Goal: Task Accomplishment & Management: Complete application form

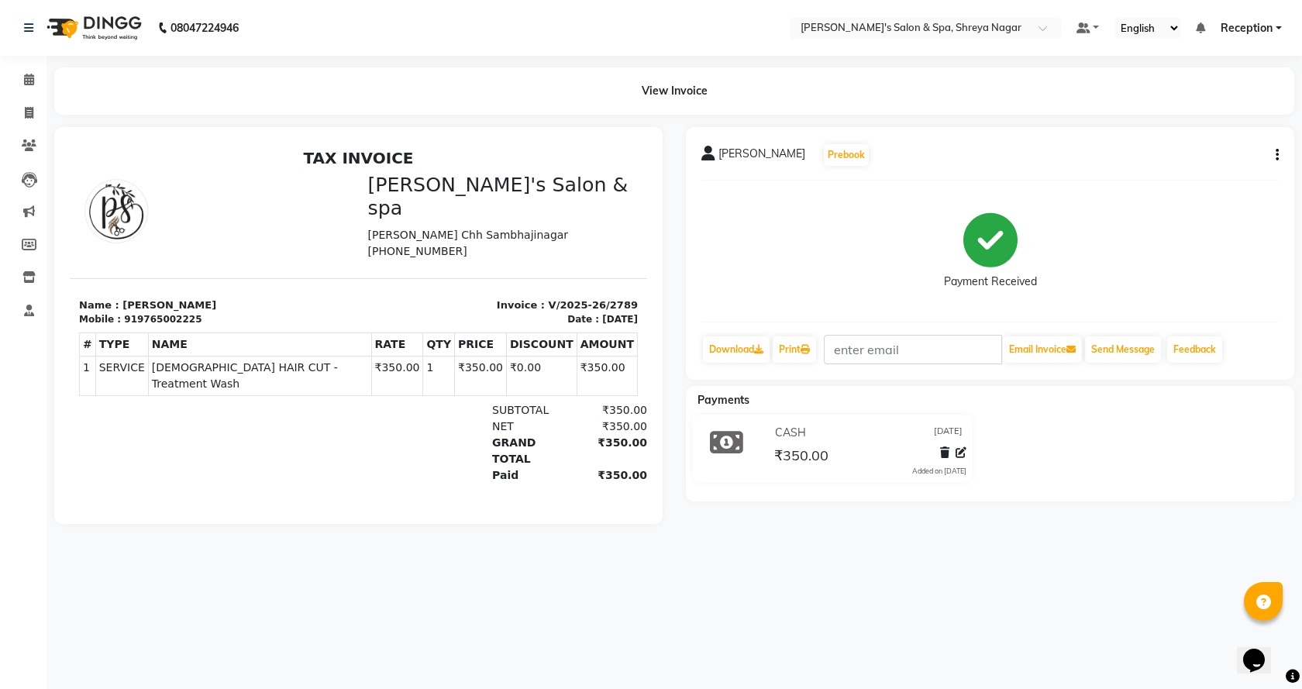
click at [761, 601] on div "08047224946 Select Location × [PERSON_NAME]'s Salon & Spa, Shreya Nagar Default…" at bounding box center [651, 344] width 1302 height 689
click at [294, 130] on div at bounding box center [358, 325] width 608 height 397
click at [24, 68] on link "Calendar" at bounding box center [23, 80] width 37 height 26
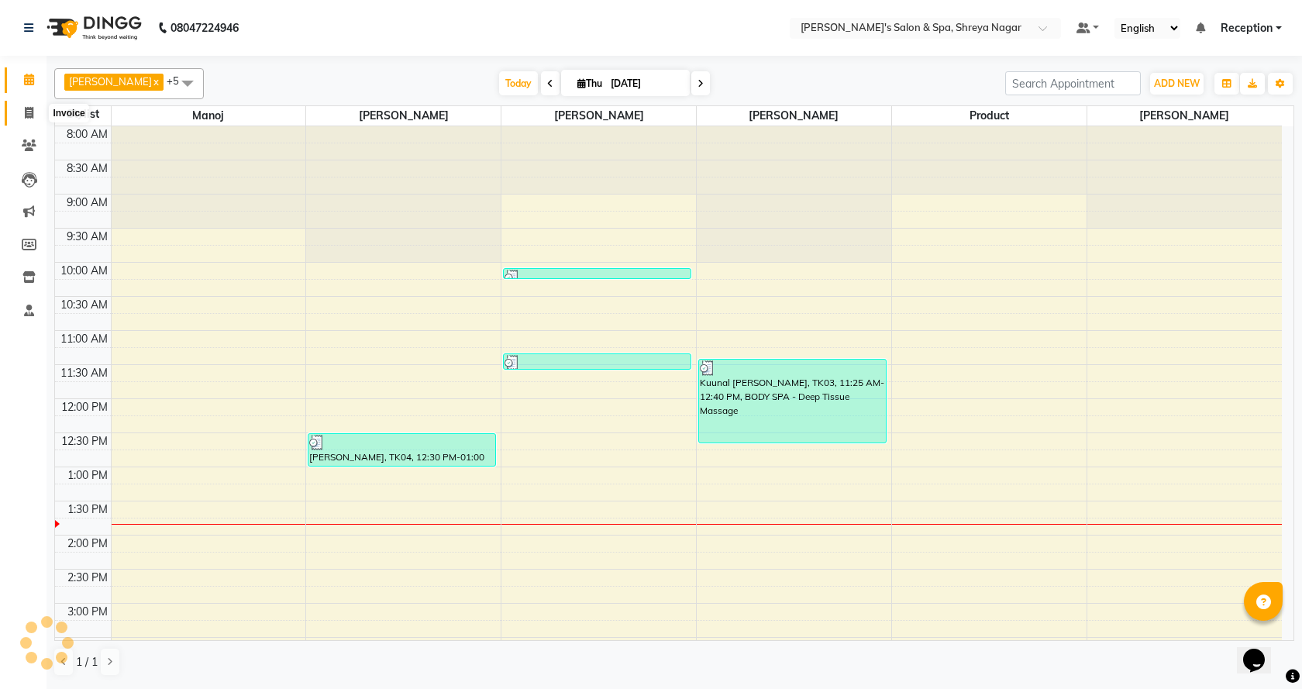
click at [27, 108] on icon at bounding box center [29, 113] width 9 height 12
select select "7591"
select select "service"
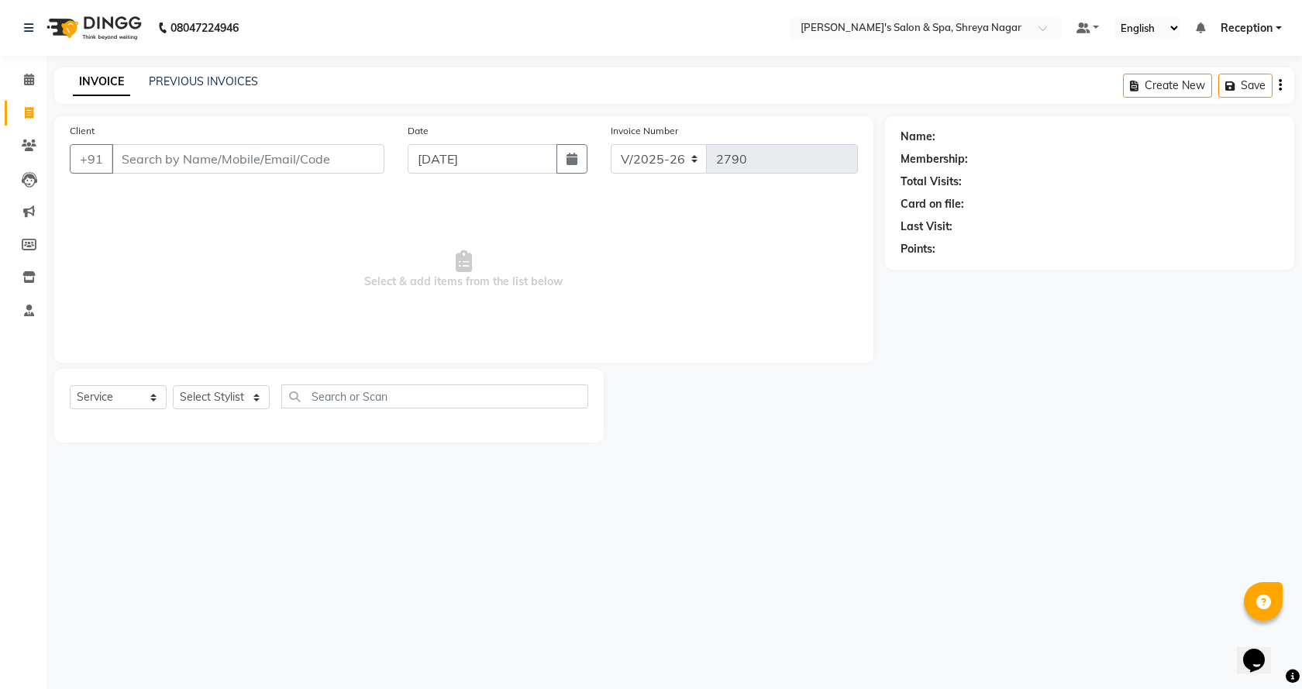
click at [322, 163] on input "Client" at bounding box center [248, 158] width 273 height 29
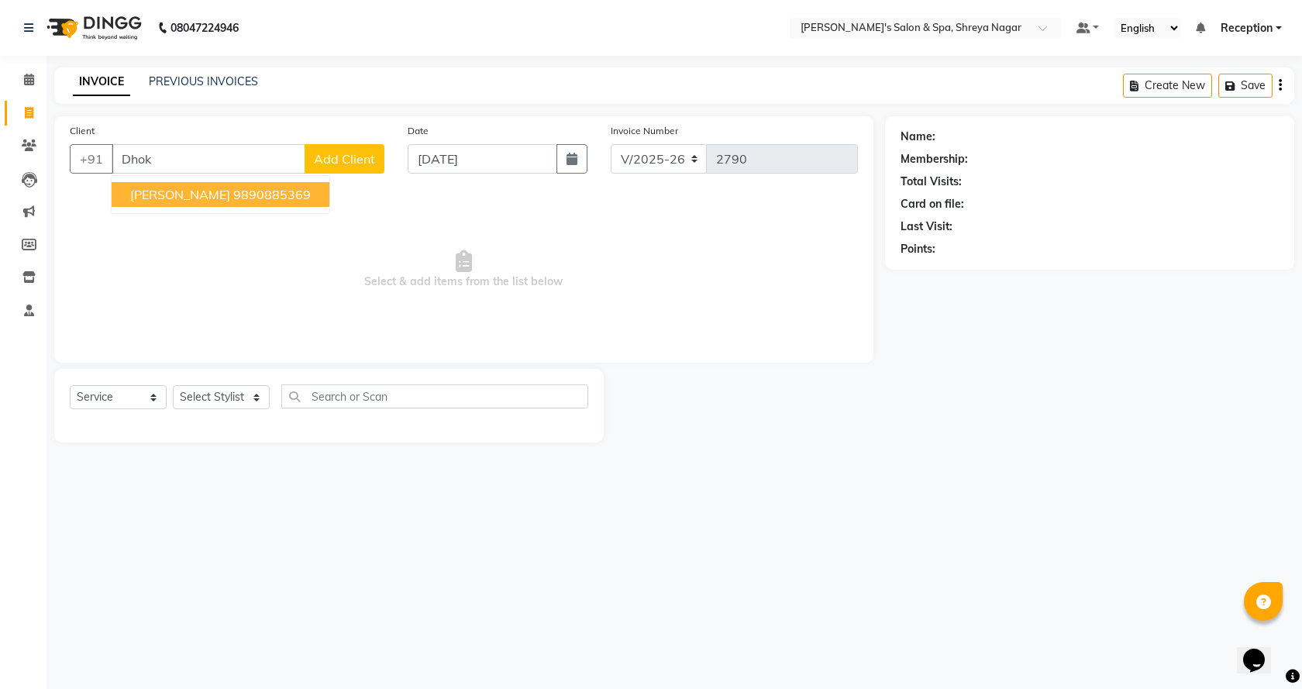
click at [233, 187] on ngb-highlight "9890885369" at bounding box center [271, 194] width 77 height 15
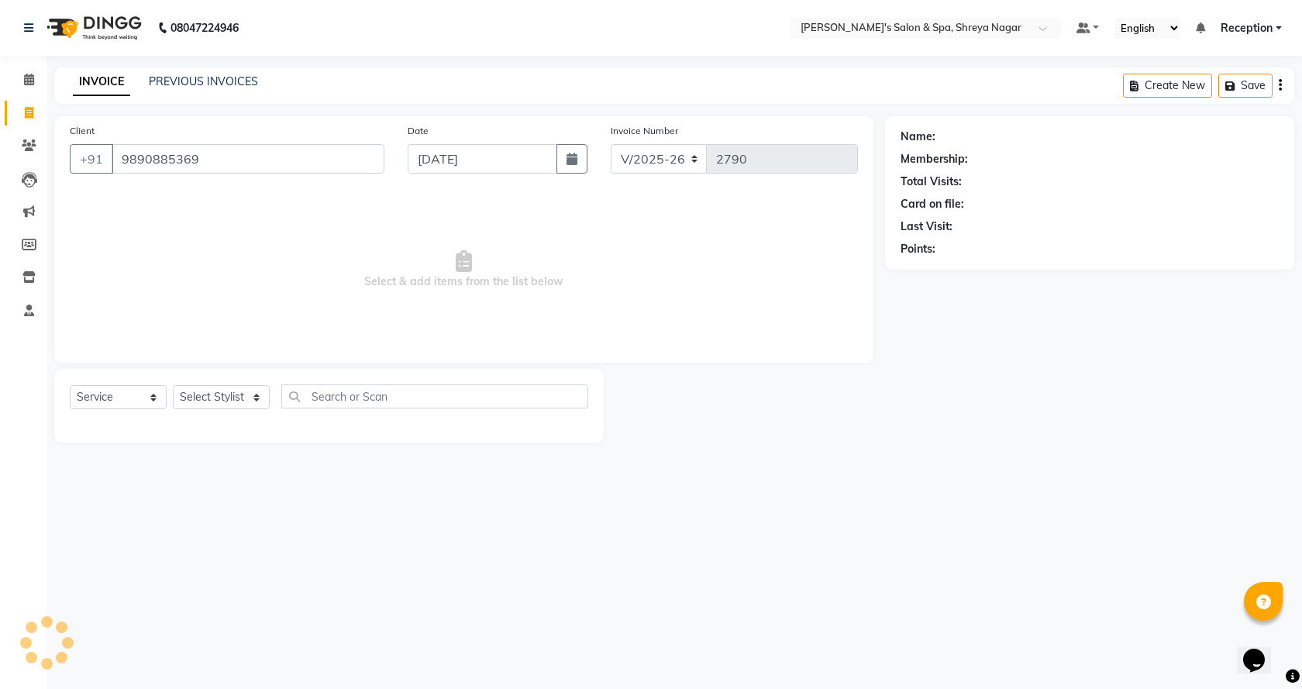
type input "9890885369"
select select "1: Object"
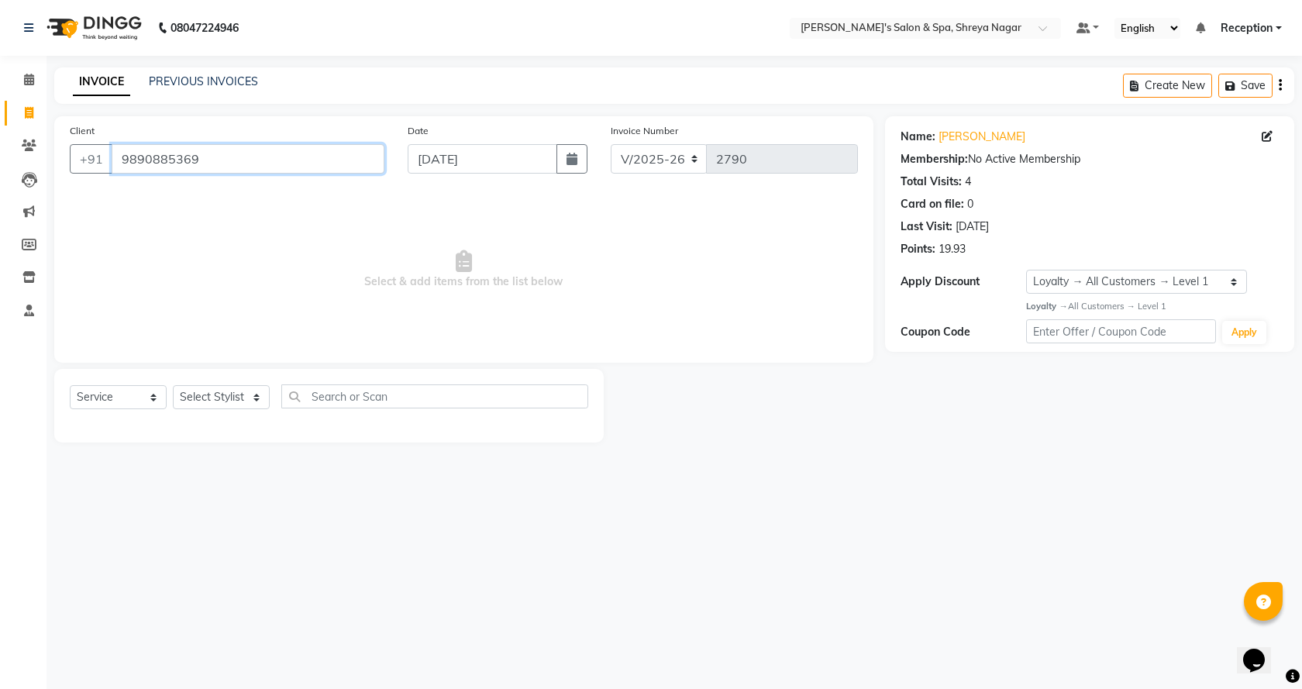
click at [215, 152] on input "9890885369" at bounding box center [248, 158] width 273 height 29
click at [15, 139] on span at bounding box center [28, 146] width 27 height 18
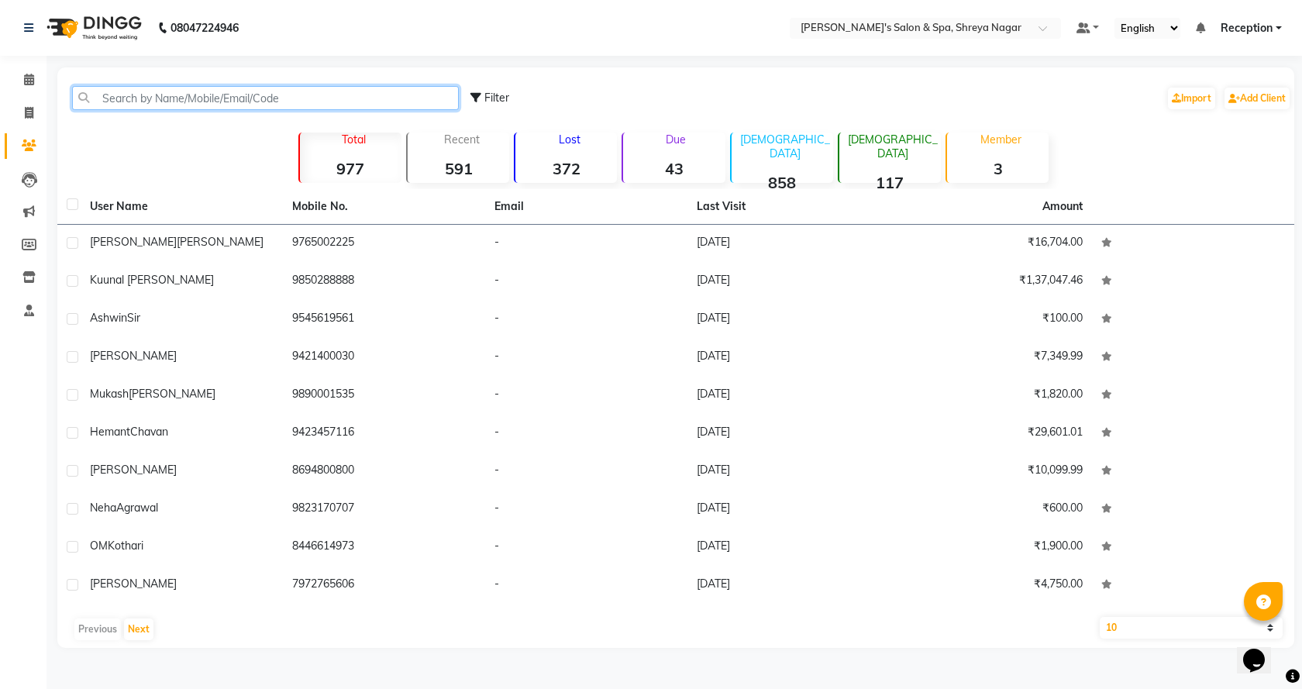
click at [203, 99] on input "text" at bounding box center [265, 98] width 387 height 24
paste input "9890885369"
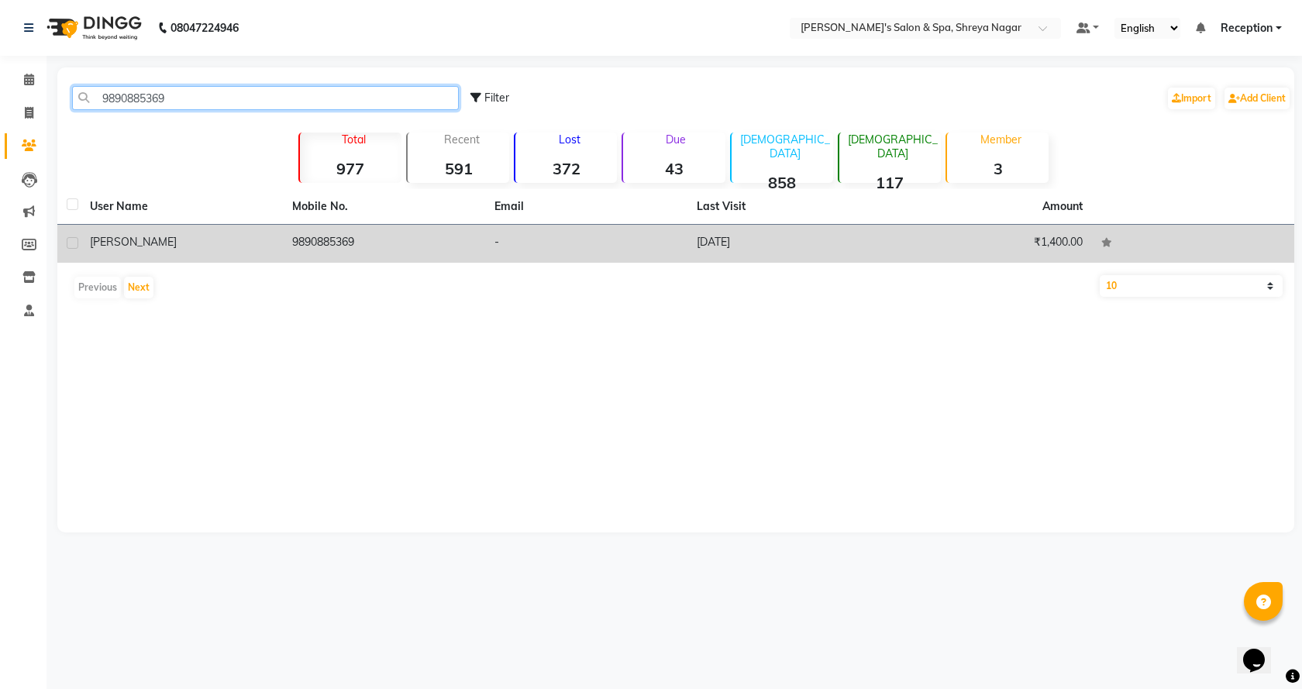
type input "9890885369"
click at [206, 233] on td "[PERSON_NAME]" at bounding box center [182, 244] width 202 height 38
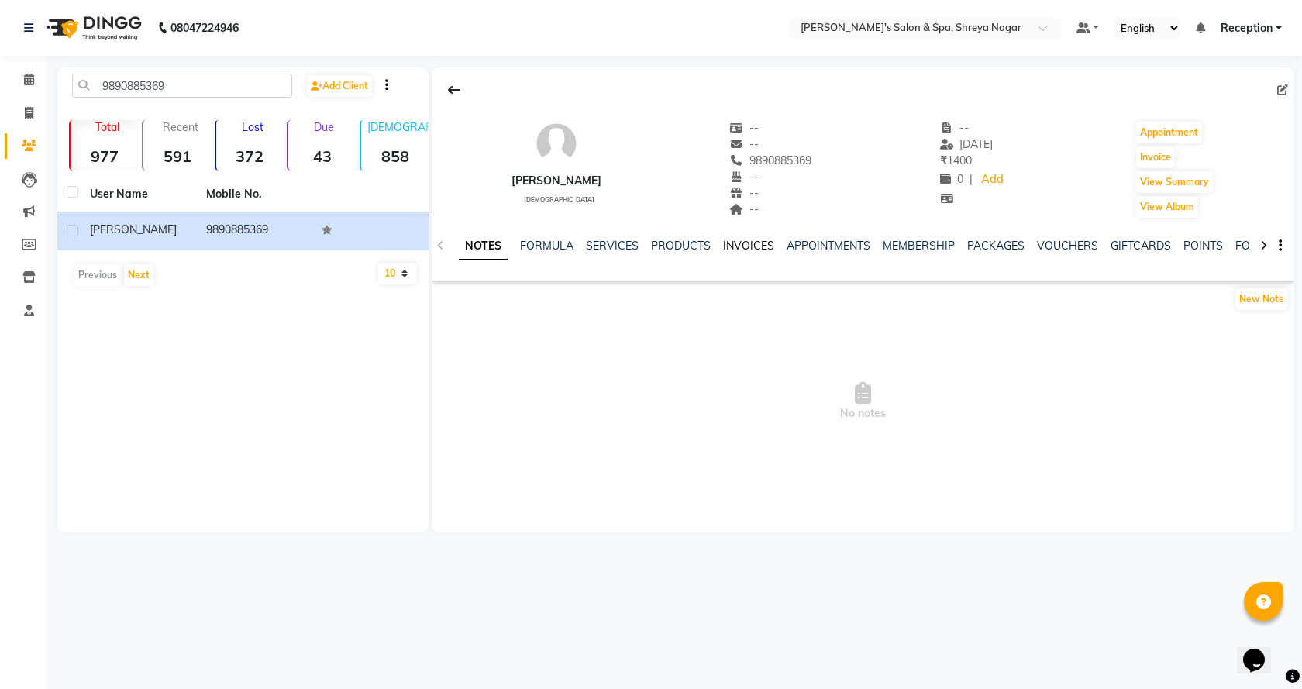
click at [748, 248] on link "INVOICES" at bounding box center [748, 246] width 51 height 14
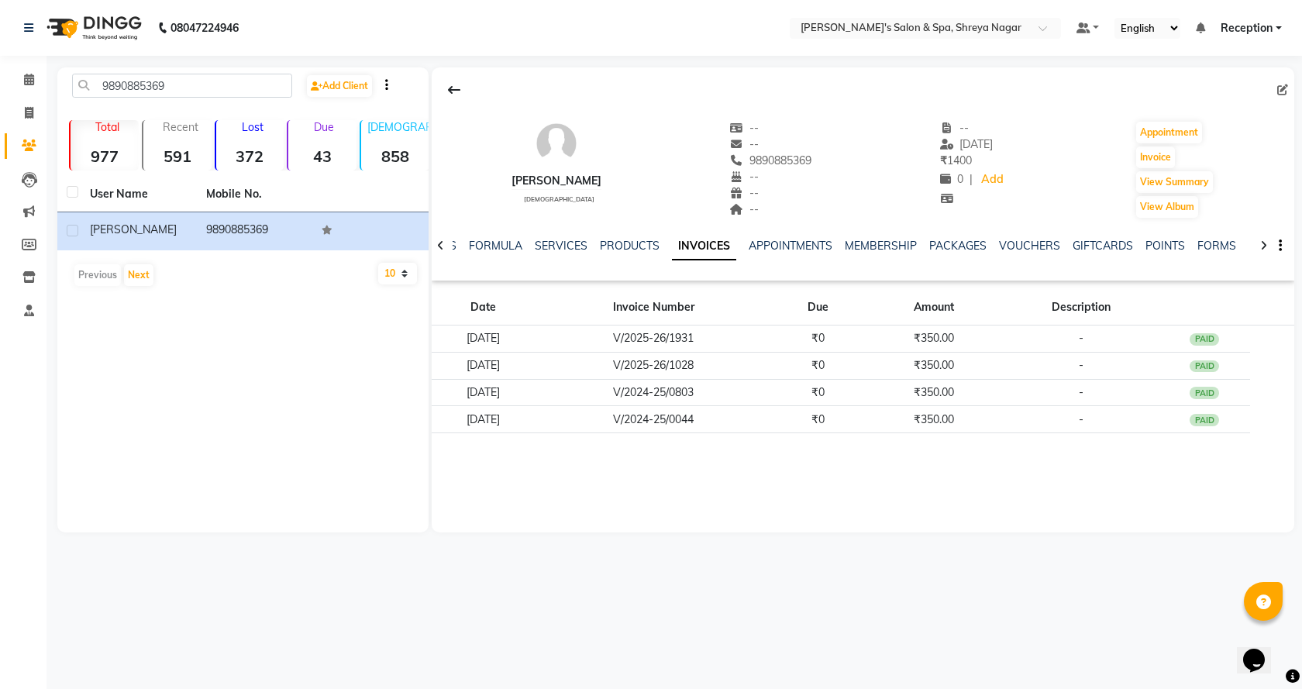
click at [714, 246] on link "INVOICES" at bounding box center [704, 246] width 64 height 28
click at [783, 250] on link "APPOINTMENTS" at bounding box center [791, 246] width 84 height 14
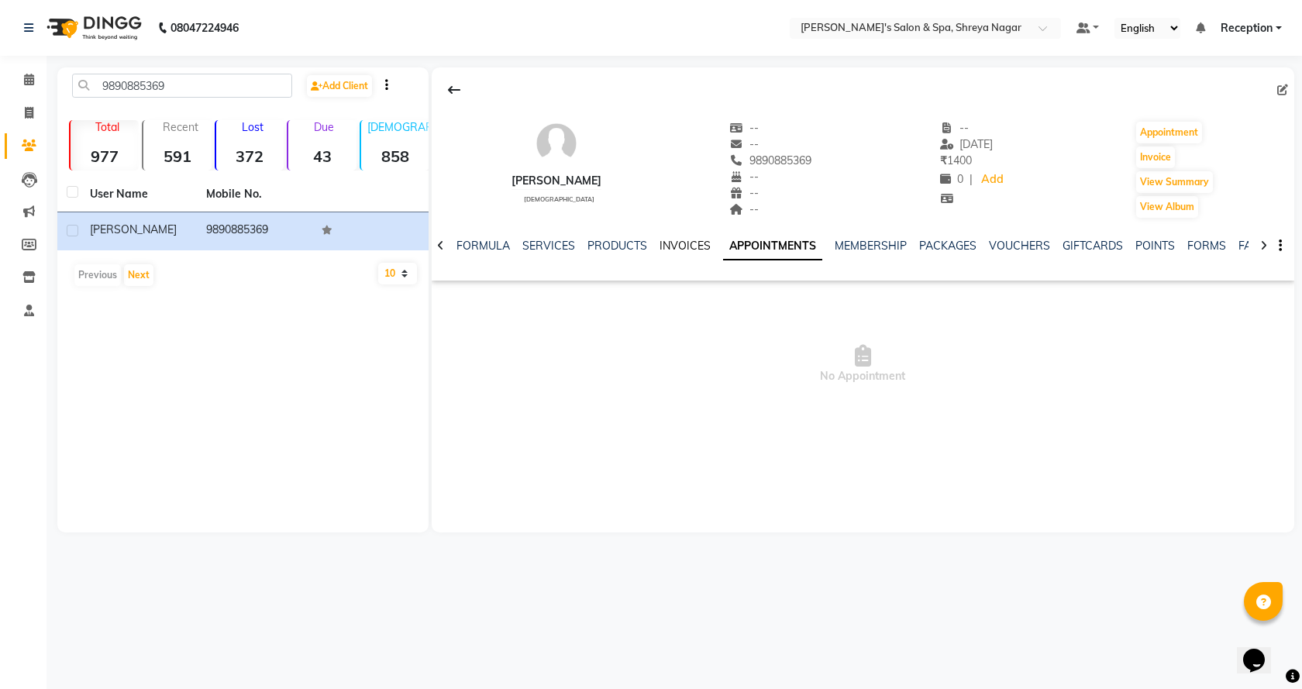
click at [673, 245] on link "INVOICES" at bounding box center [684, 246] width 51 height 14
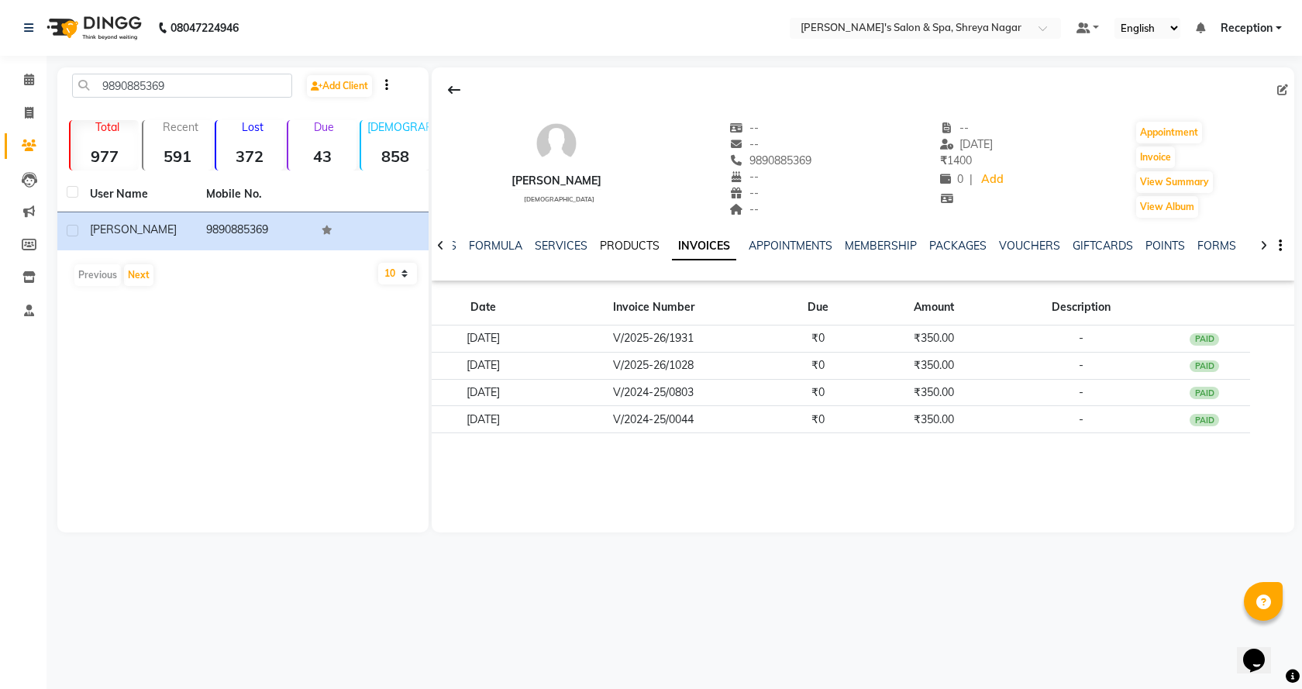
click at [640, 249] on link "PRODUCTS" at bounding box center [630, 246] width 60 height 14
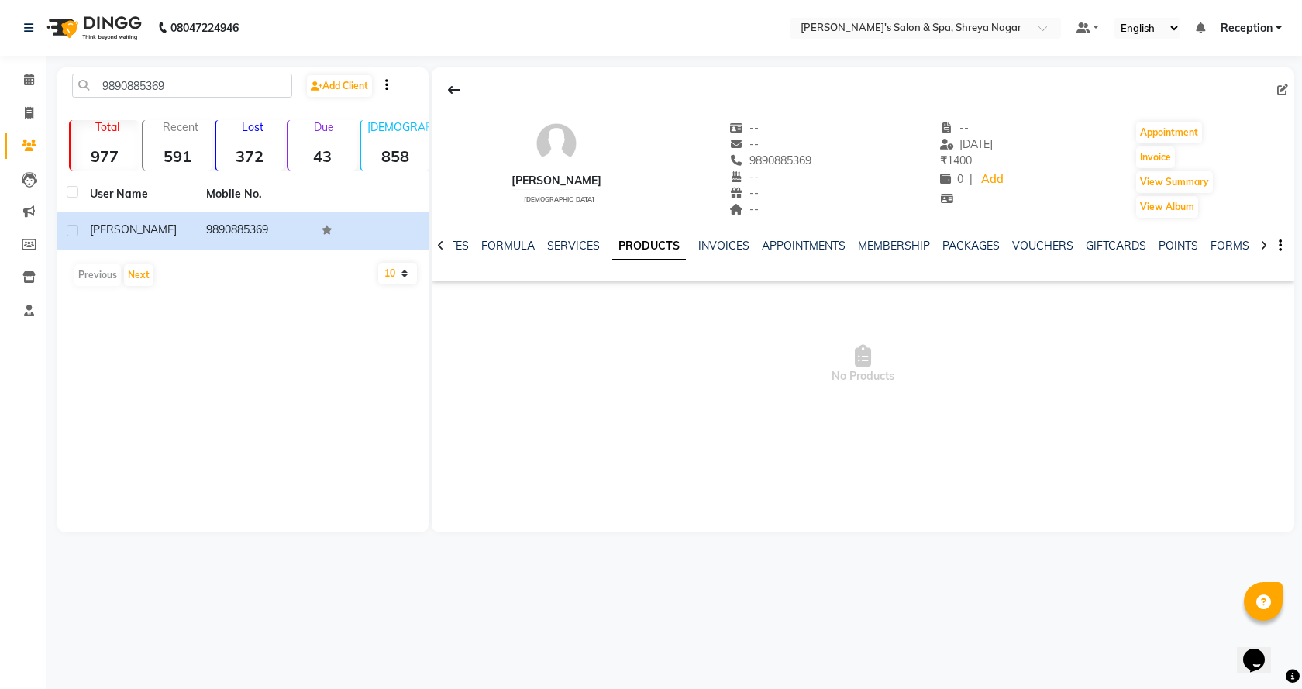
click at [603, 250] on ul "NOTES FORMULA SERVICES PRODUCTS INVOICES APPOINTMENTS MEMBERSHIP PACKAGES VOUCH…" at bounding box center [926, 246] width 984 height 16
click at [588, 252] on link "SERVICES" at bounding box center [573, 246] width 53 height 14
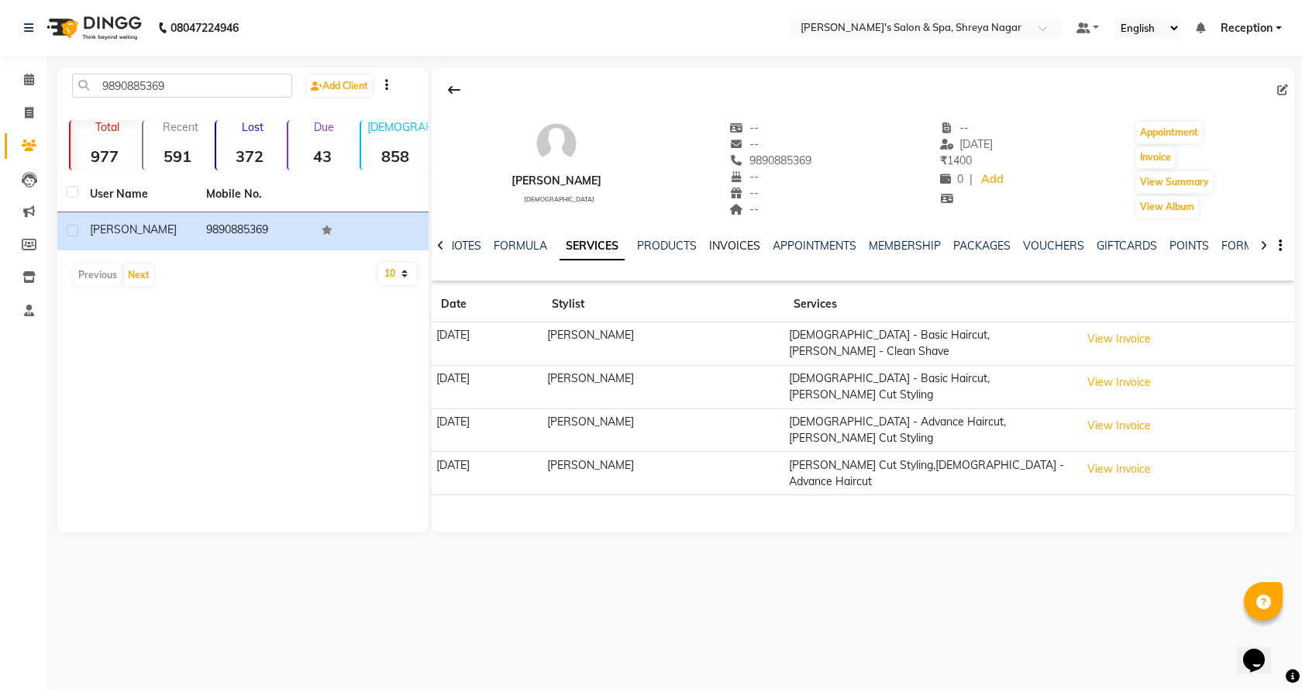
click at [718, 250] on link "INVOICES" at bounding box center [734, 246] width 51 height 14
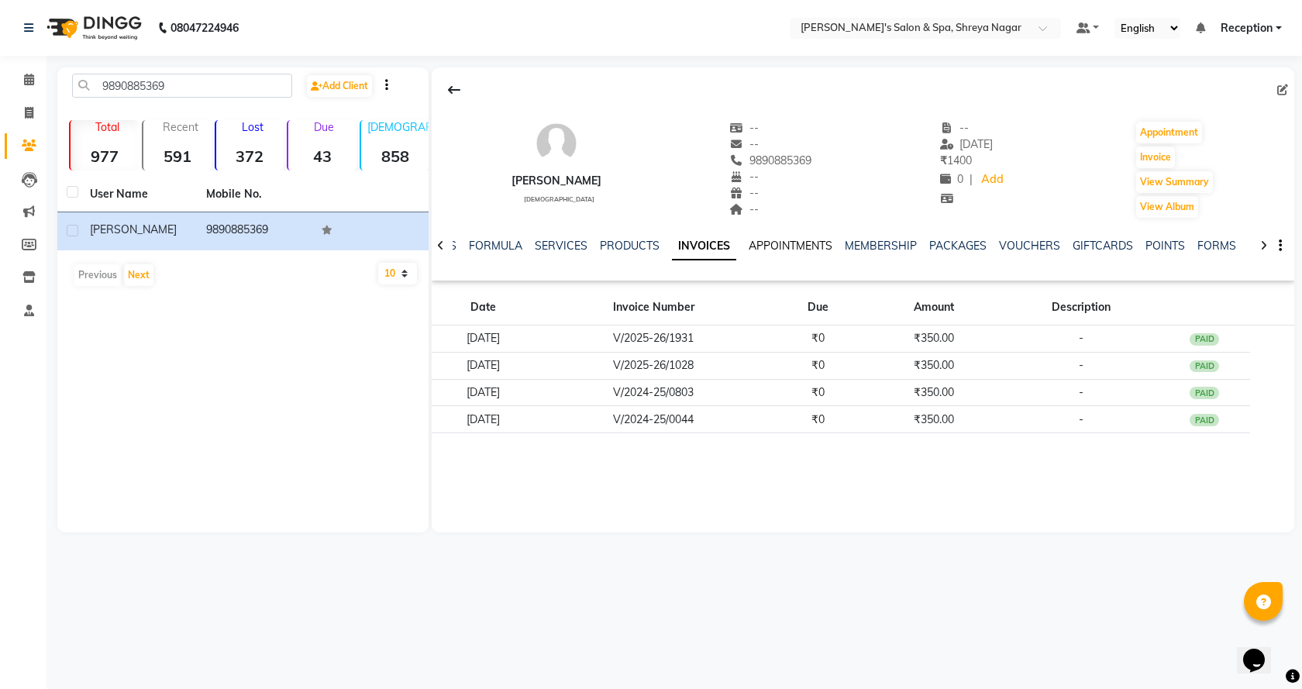
click at [792, 246] on link "APPOINTMENTS" at bounding box center [791, 246] width 84 height 14
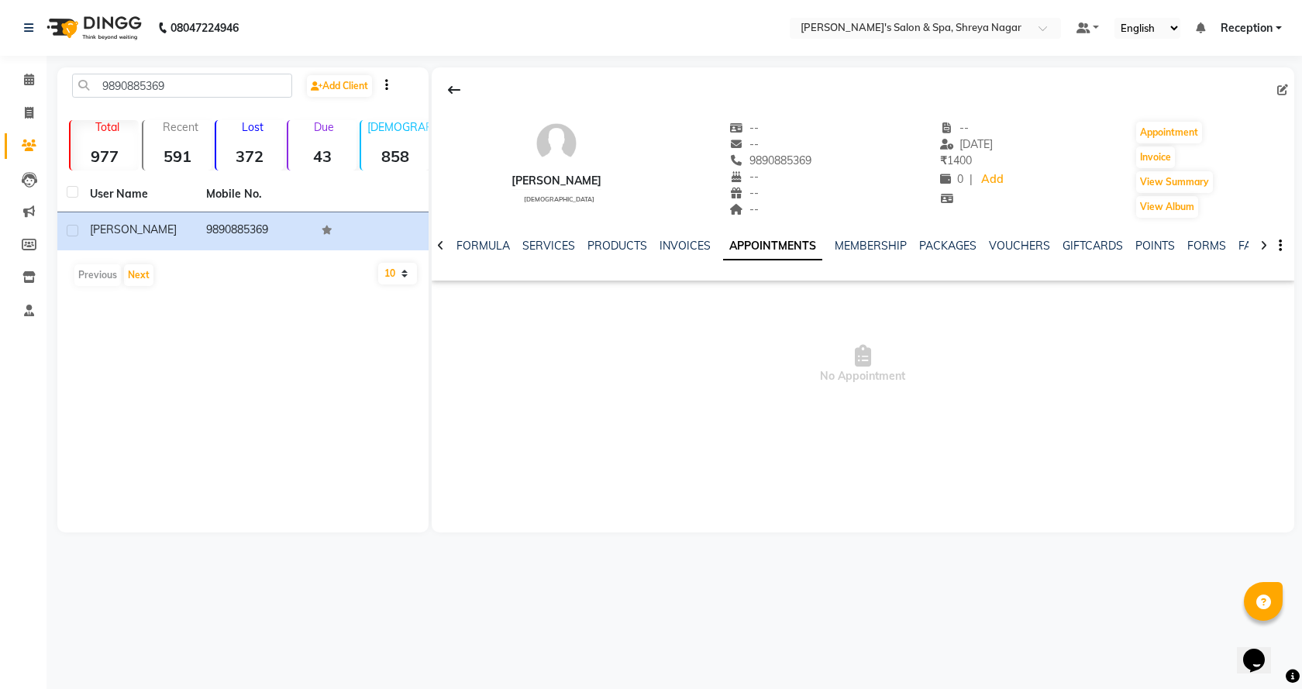
click at [667, 252] on div "INVOICES" at bounding box center [684, 246] width 51 height 16
click at [664, 242] on link "INVOICES" at bounding box center [684, 246] width 51 height 14
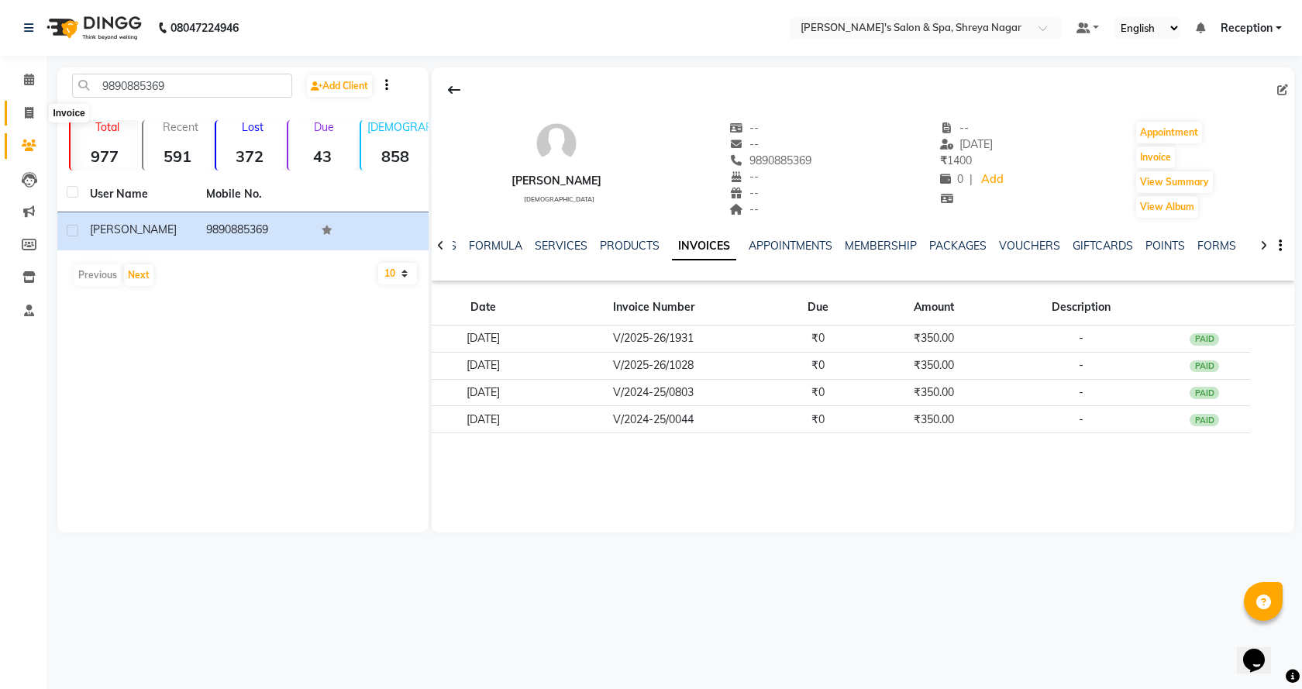
click at [30, 108] on icon at bounding box center [29, 113] width 9 height 12
select select "7591"
select select "service"
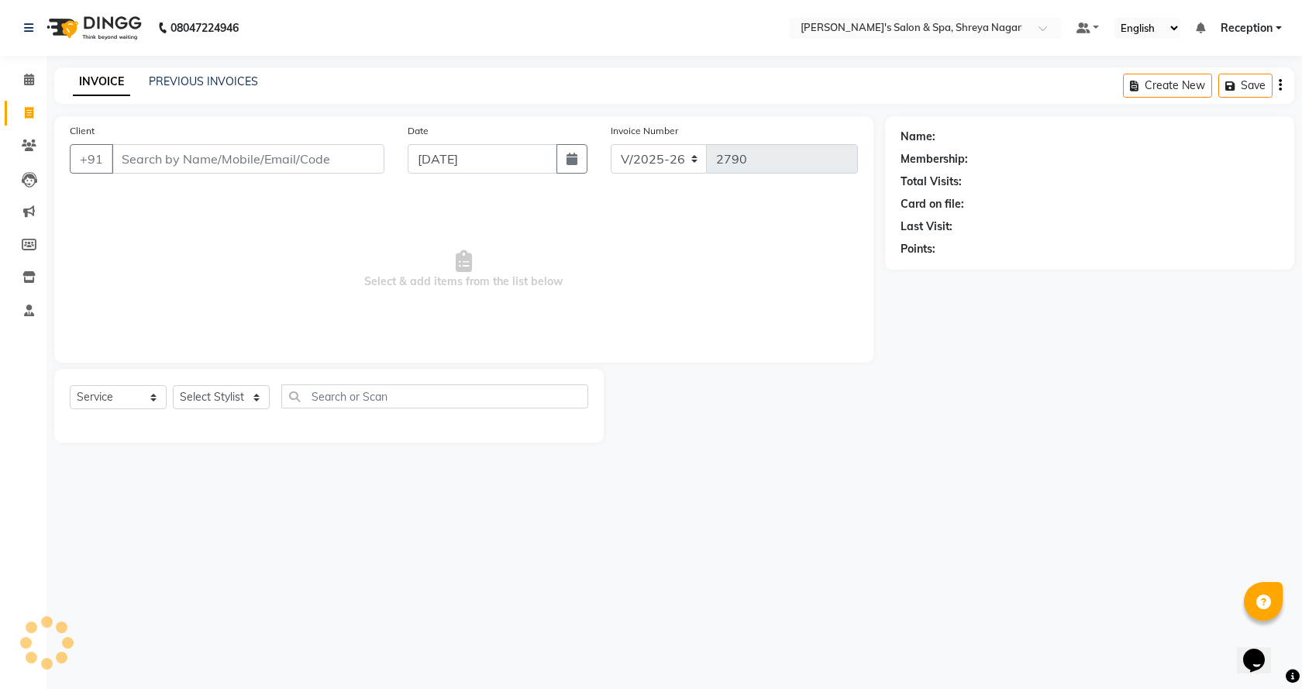
drag, startPoint x: 208, startPoint y: 165, endPoint x: 215, endPoint y: 172, distance: 9.9
click at [212, 169] on input "Client" at bounding box center [248, 158] width 273 height 29
type input "zx"
click at [164, 170] on input "zx" at bounding box center [248, 158] width 273 height 29
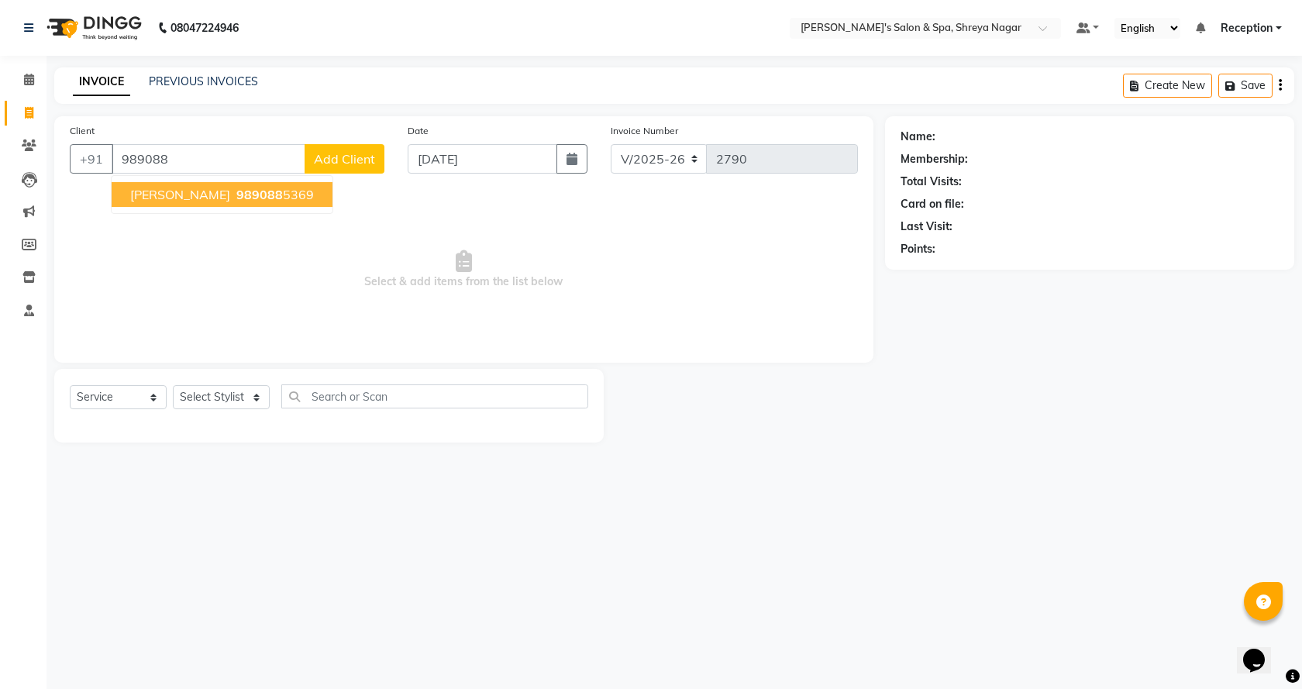
click at [239, 191] on span "989088" at bounding box center [259, 194] width 46 height 15
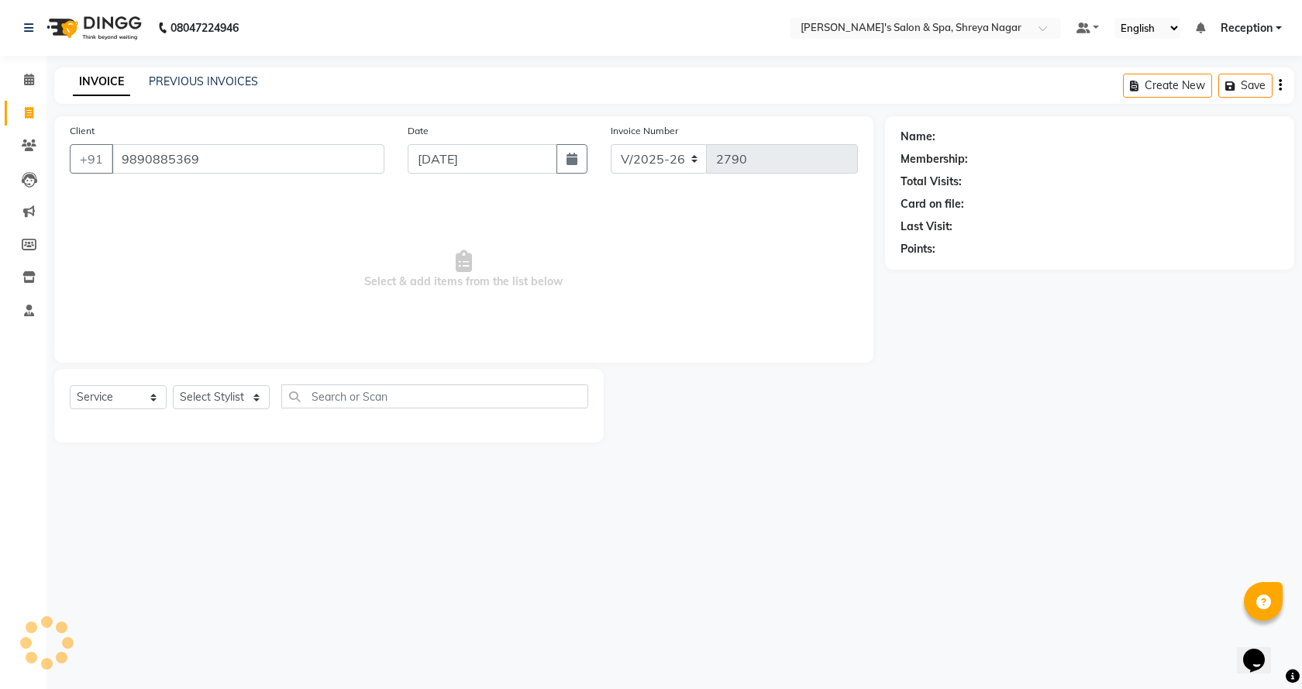
type input "9890885369"
select select "1: Object"
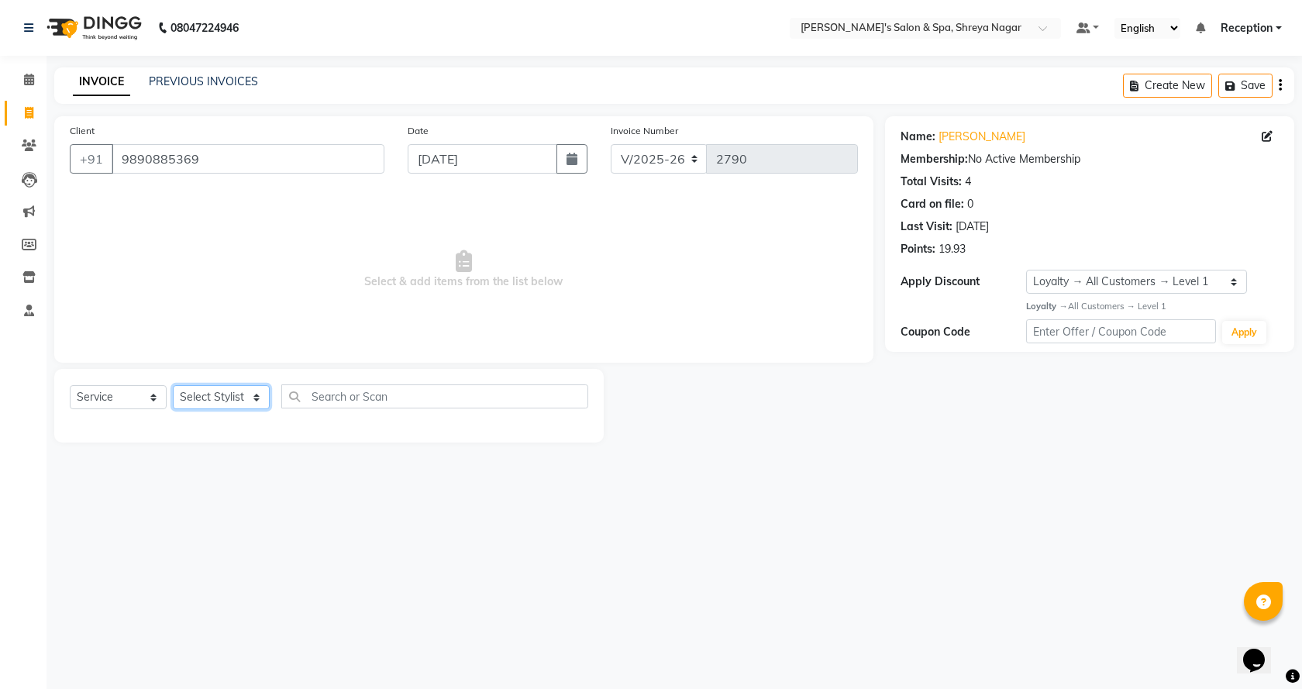
drag, startPoint x: 216, startPoint y: 397, endPoint x: 223, endPoint y: 401, distance: 8.0
click at [217, 397] on select "Select Stylist [PERSON_NAME] [PERSON_NAME] [PERSON_NAME] Product Reception" at bounding box center [221, 397] width 97 height 24
select select "67482"
click at [173, 385] on select "Select Stylist [PERSON_NAME] [PERSON_NAME] [PERSON_NAME] Product Reception" at bounding box center [221, 397] width 97 height 24
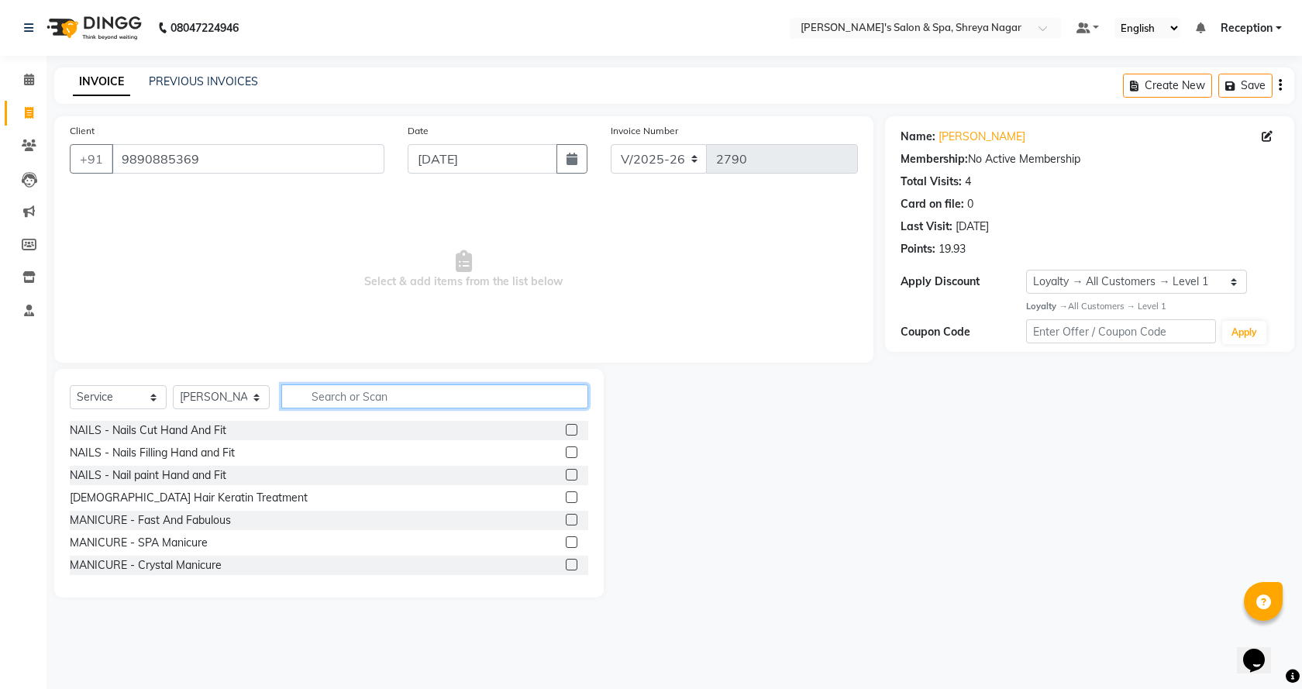
click at [343, 400] on input "text" at bounding box center [434, 396] width 307 height 24
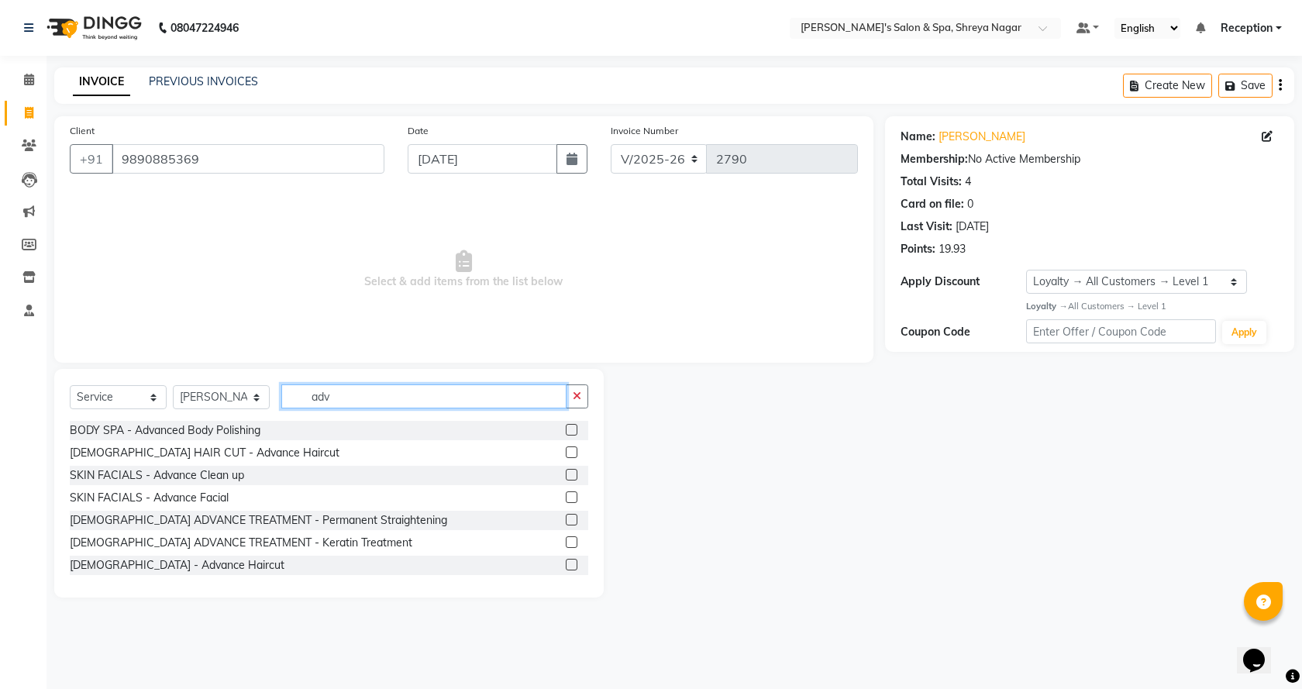
type input "adv"
click at [566, 566] on label at bounding box center [572, 565] width 12 height 12
click at [566, 566] on input "checkbox" at bounding box center [571, 565] width 10 height 10
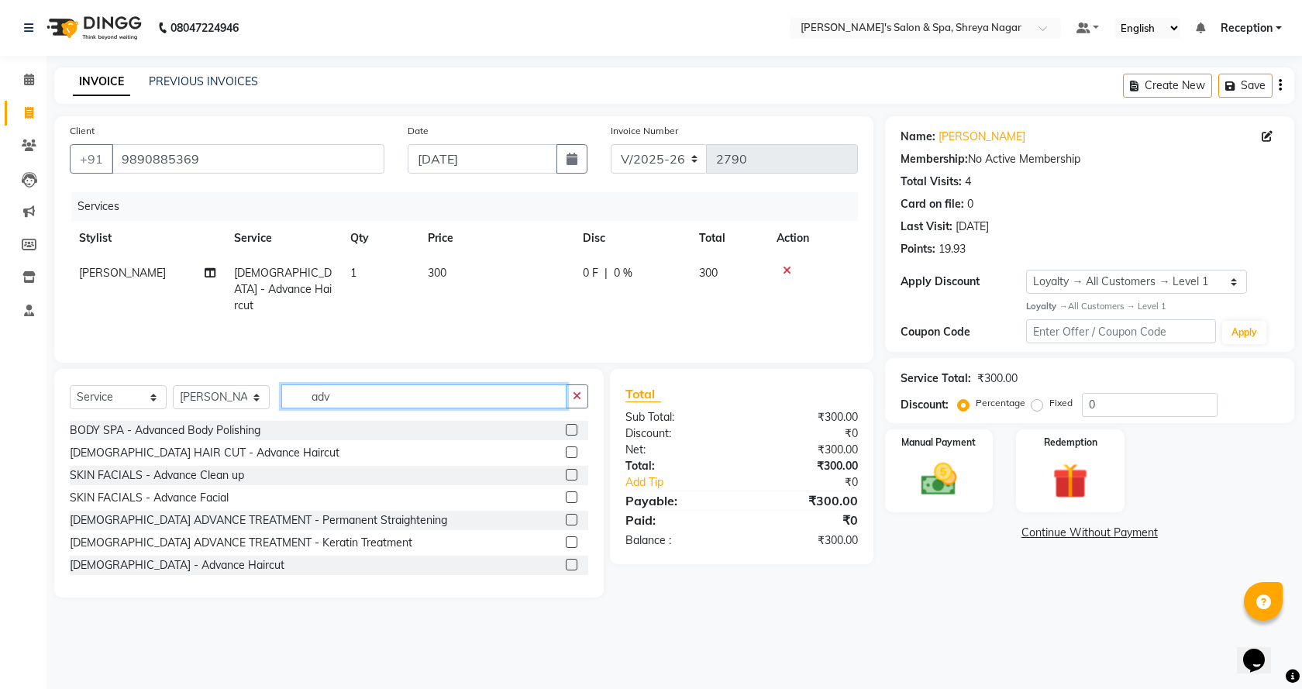
checkbox input "false"
click at [352, 397] on input "adv" at bounding box center [423, 396] width 285 height 24
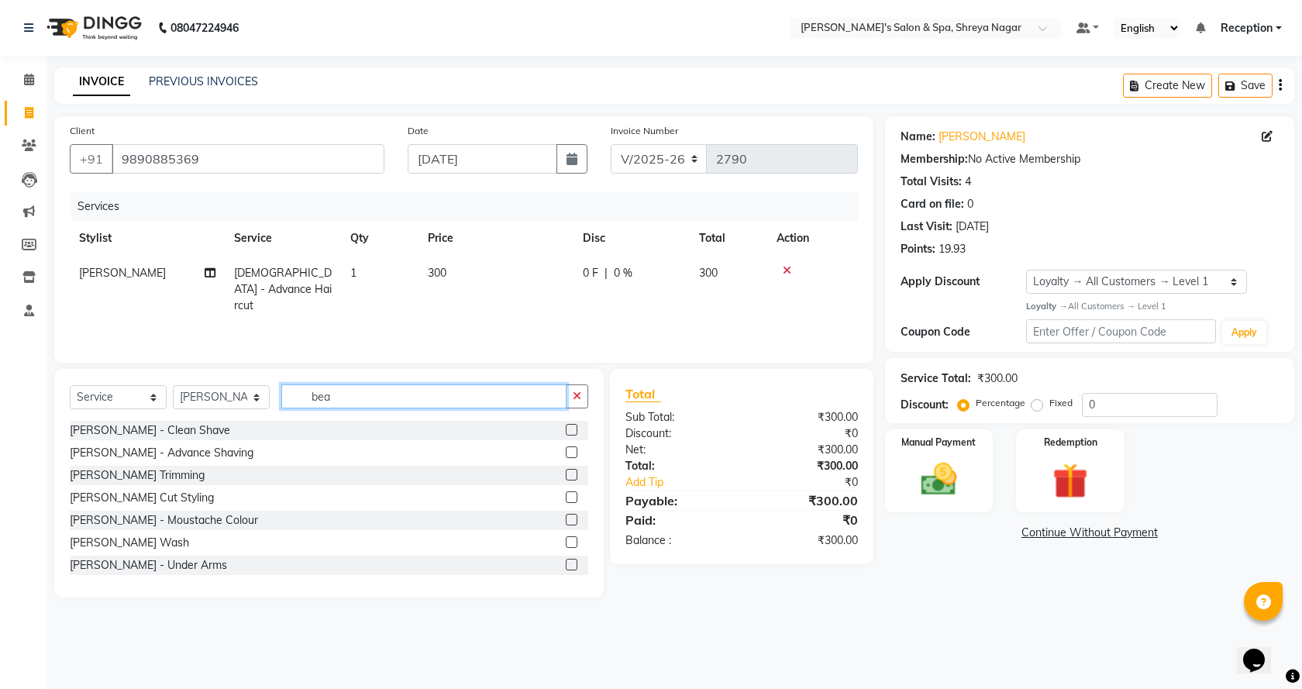
type input "bea"
click at [566, 501] on label at bounding box center [572, 497] width 12 height 12
click at [566, 501] on input "checkbox" at bounding box center [571, 498] width 10 height 10
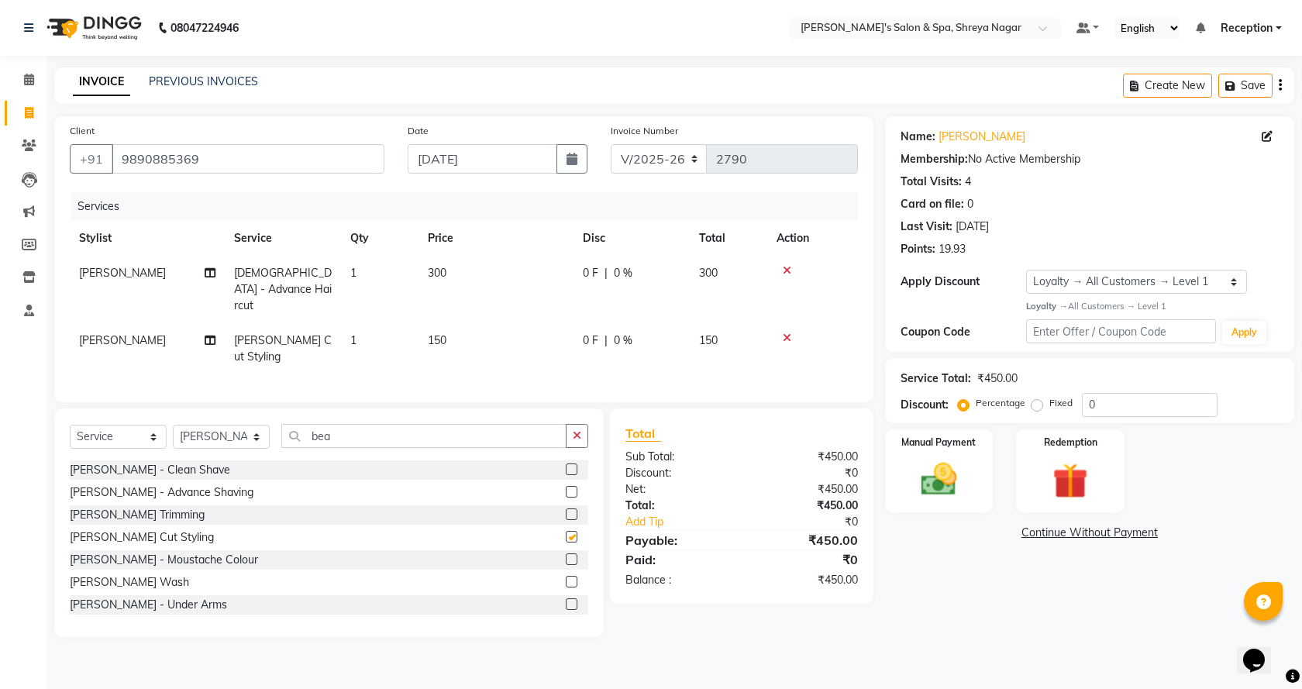
checkbox input "false"
click at [337, 439] on input "bea" at bounding box center [423, 436] width 285 height 24
click at [338, 437] on input "bea" at bounding box center [423, 436] width 285 height 24
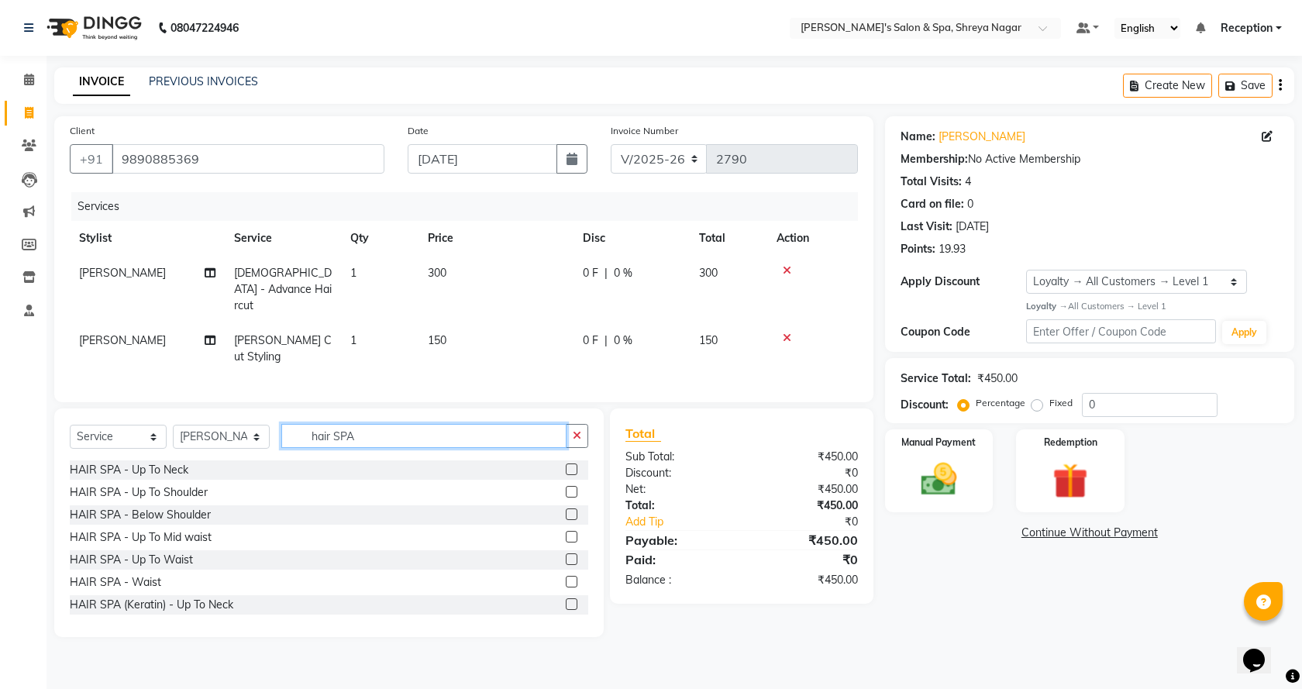
type input "hair SPA"
click at [566, 531] on label at bounding box center [572, 537] width 12 height 12
click at [566, 532] on input "checkbox" at bounding box center [571, 537] width 10 height 10
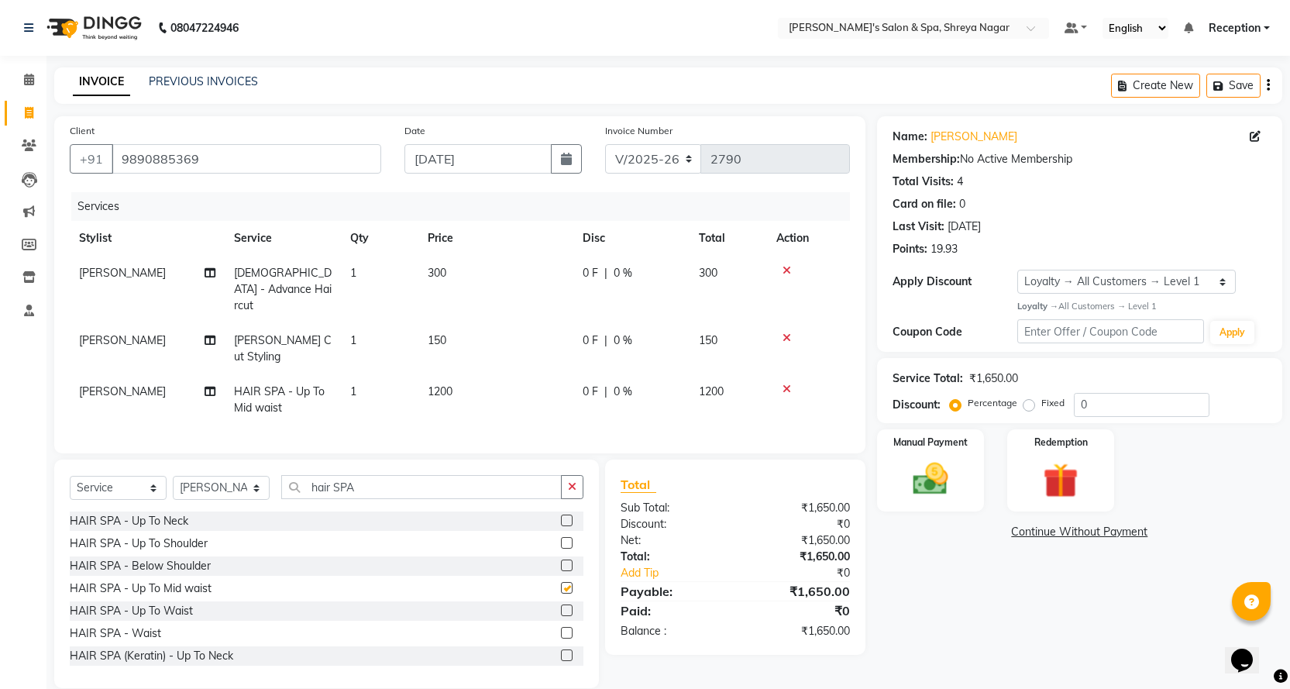
checkbox input "false"
click at [436, 384] on span "1200" at bounding box center [440, 391] width 25 height 14
select select "67482"
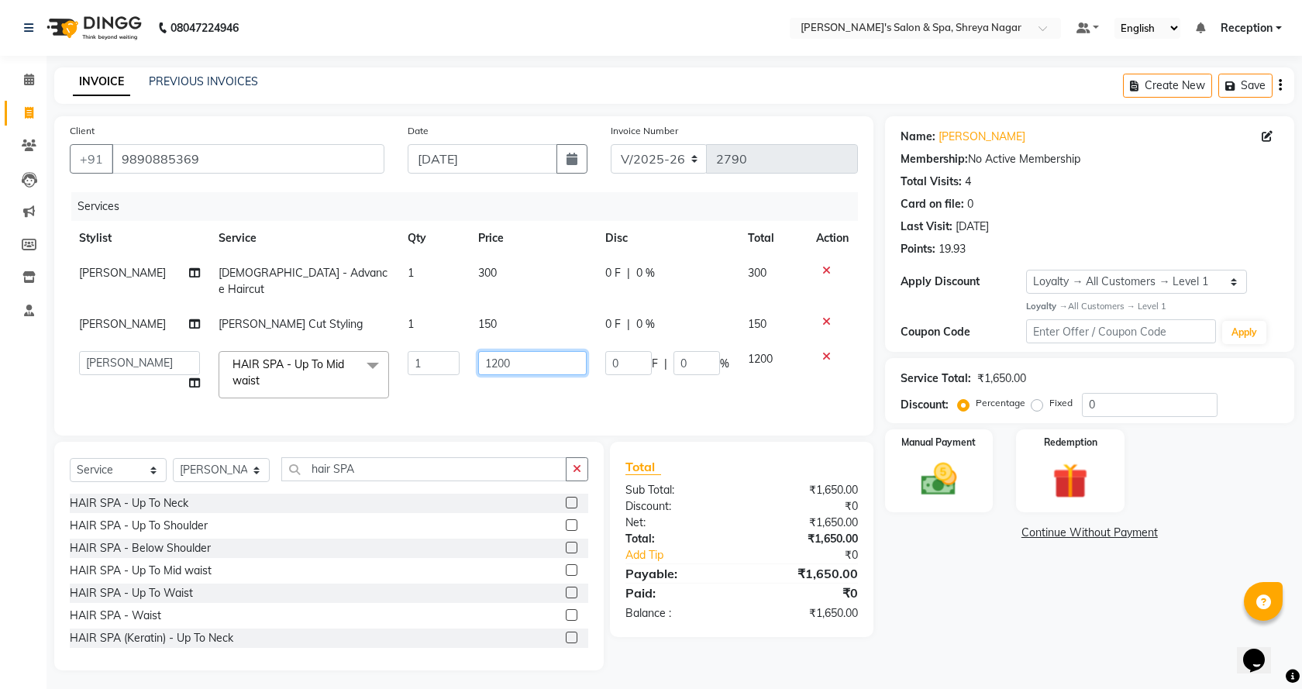
click at [488, 351] on input "1200" at bounding box center [532, 363] width 109 height 24
type input "1500"
click at [996, 587] on div "Name: [PERSON_NAME] Membership: No Active Membership Total Visits: 4 Card on fi…" at bounding box center [1095, 393] width 421 height 554
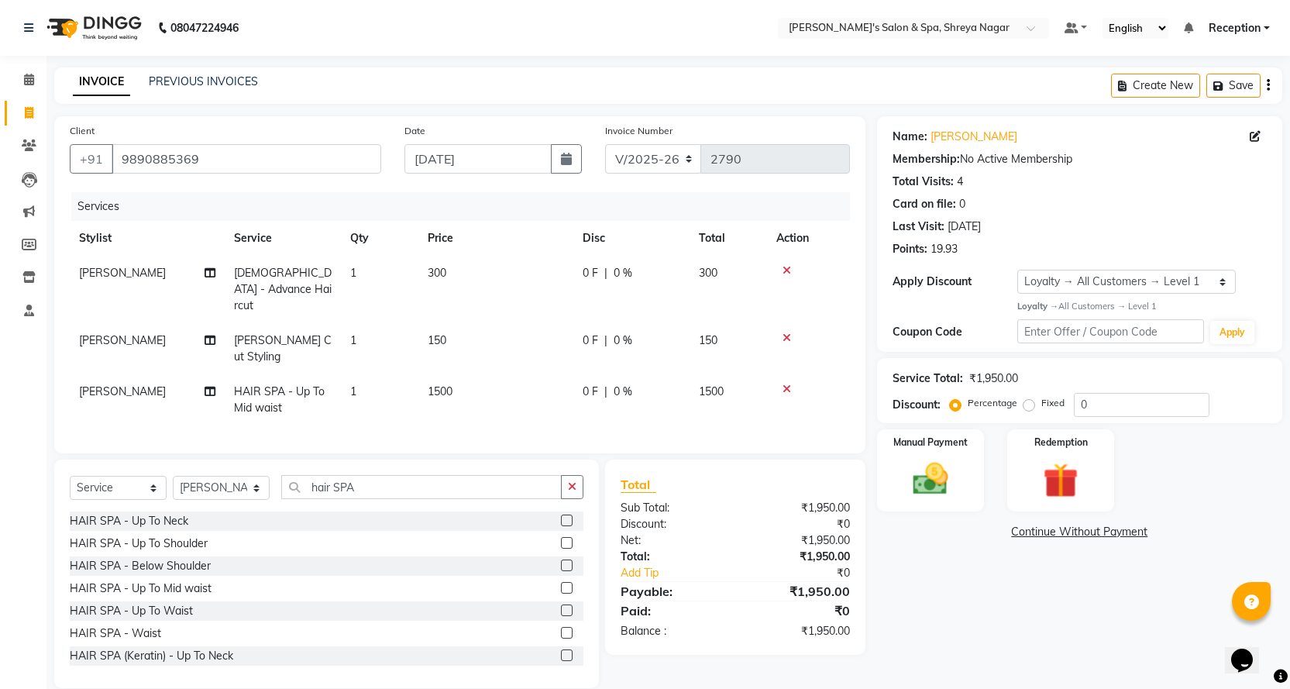
click at [1041, 405] on label "Fixed" at bounding box center [1052, 403] width 23 height 14
click at [1028, 405] on input "Fixed" at bounding box center [1032, 402] width 11 height 11
radio input "true"
click at [1155, 401] on input "0" at bounding box center [1142, 405] width 136 height 24
type input "050"
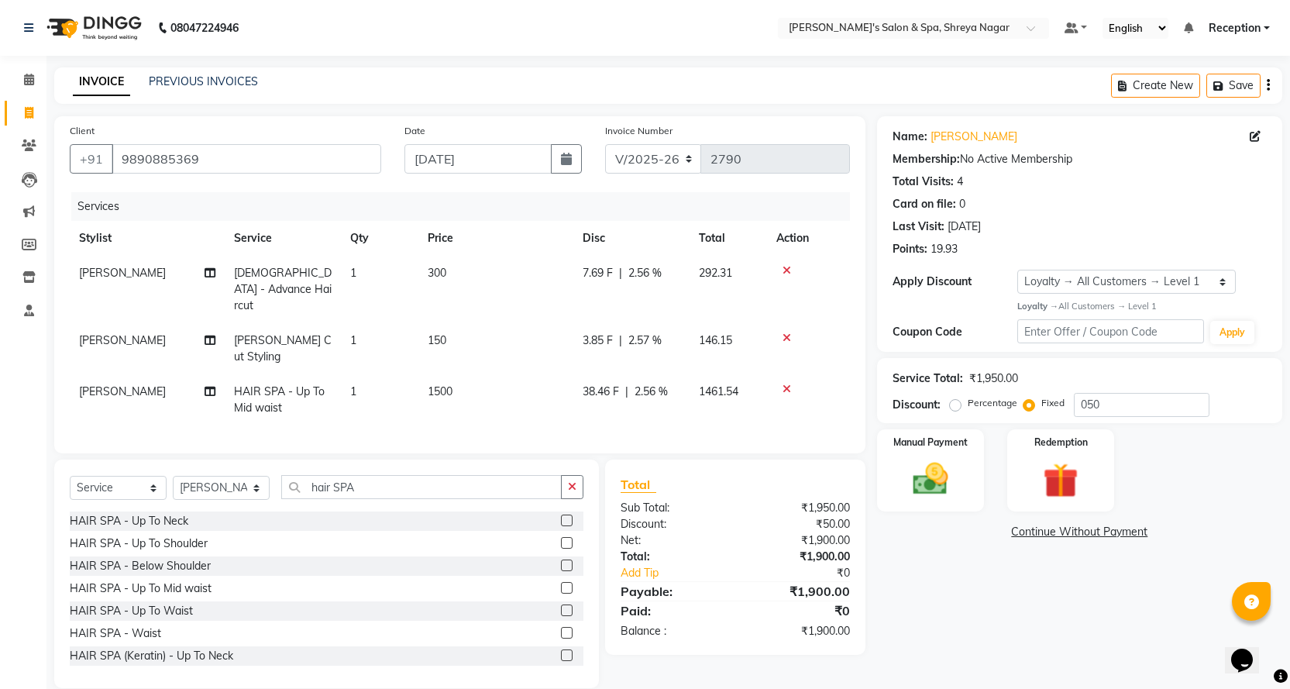
click at [442, 384] on span "1500" at bounding box center [440, 391] width 25 height 14
select select "67482"
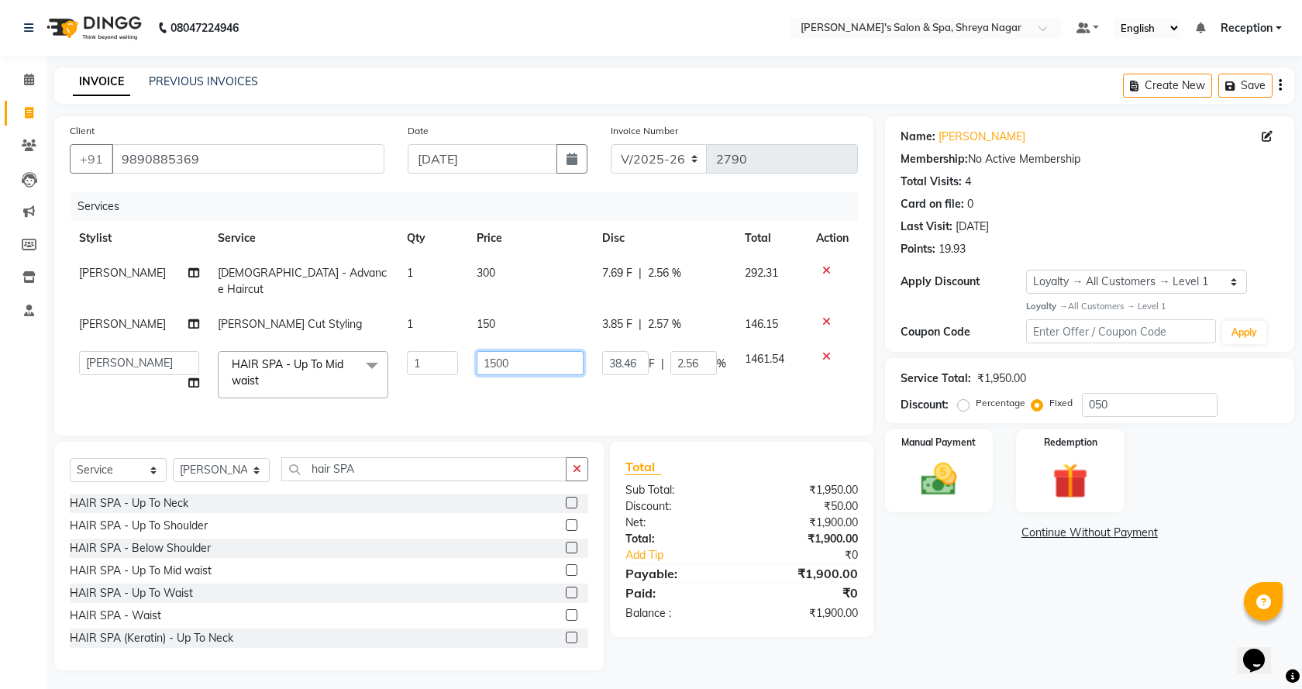
click at [491, 351] on input "1500" at bounding box center [530, 363] width 107 height 24
type input "1600"
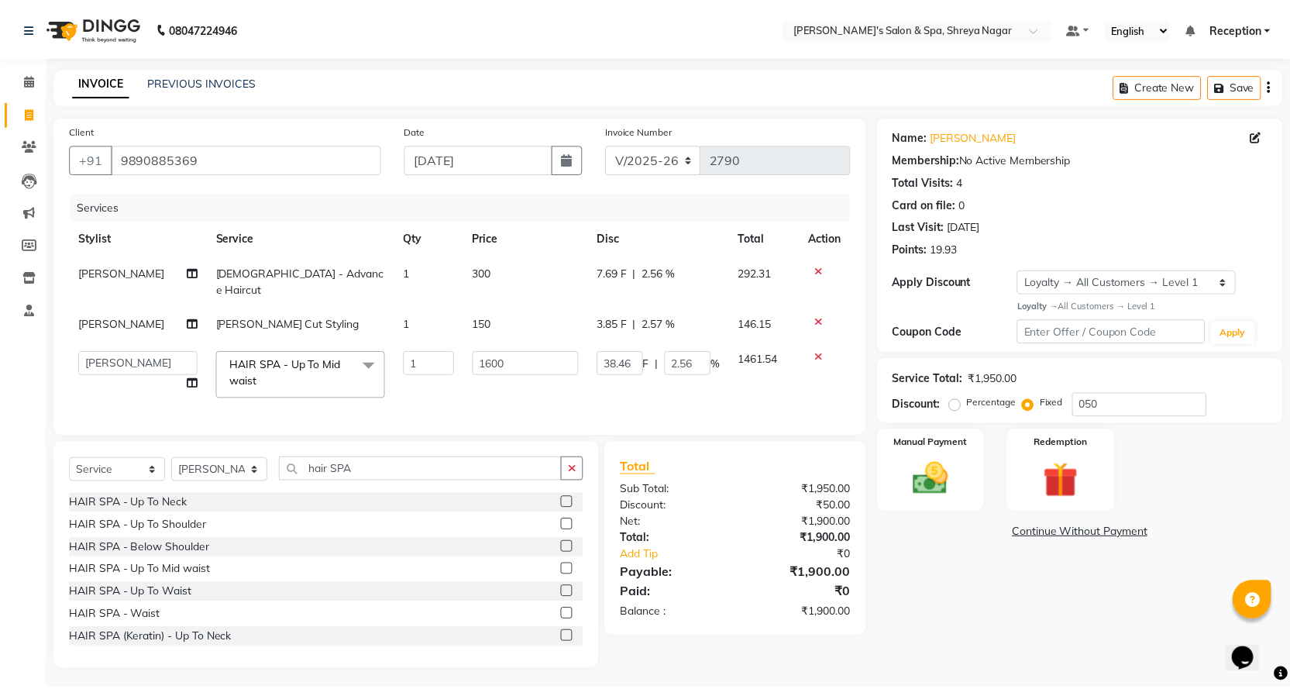
click at [1060, 595] on div "Name: [PERSON_NAME] Membership: No Active Membership Total Visits: 4 Card on fi…" at bounding box center [1095, 393] width 421 height 554
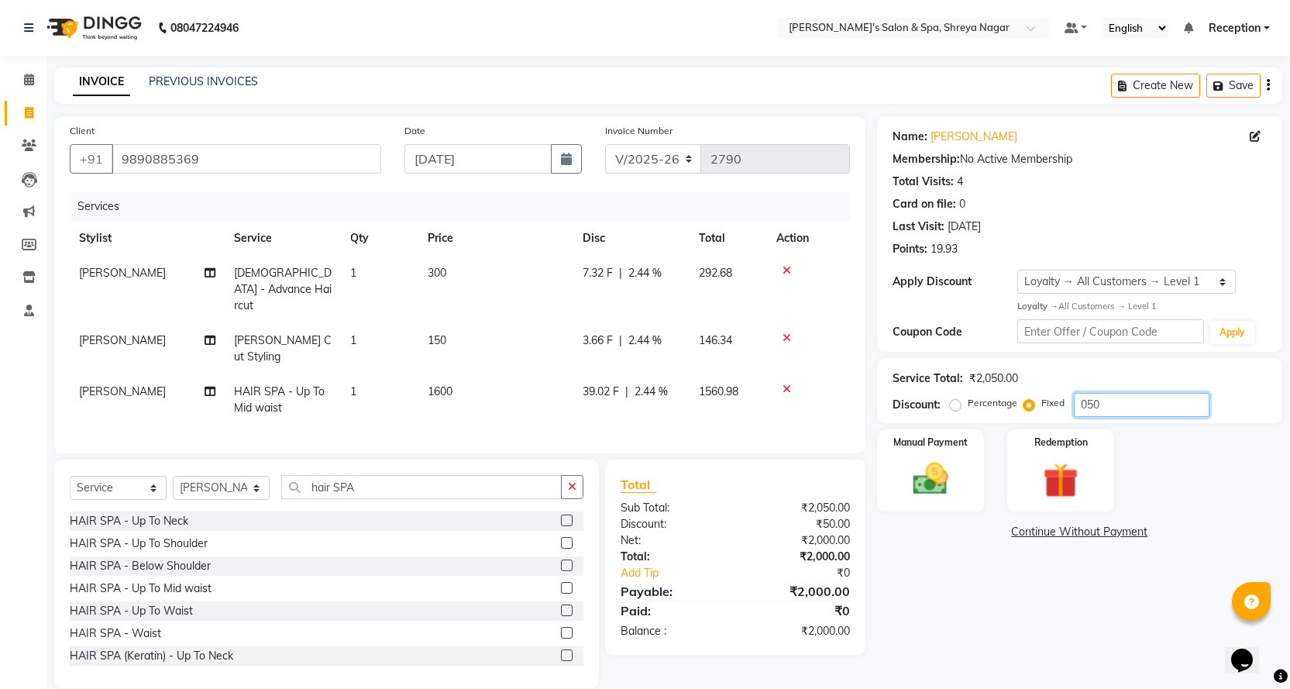
click at [1093, 402] on input "050" at bounding box center [1142, 405] width 136 height 24
click at [1089, 406] on input "050" at bounding box center [1142, 405] width 136 height 24
click at [1077, 618] on div "Name: [PERSON_NAME] Membership: No Active Membership Total Visits: 4 Card on fi…" at bounding box center [1085, 402] width 417 height 572
click at [1094, 406] on input "150" at bounding box center [1142, 405] width 136 height 24
type input "250"
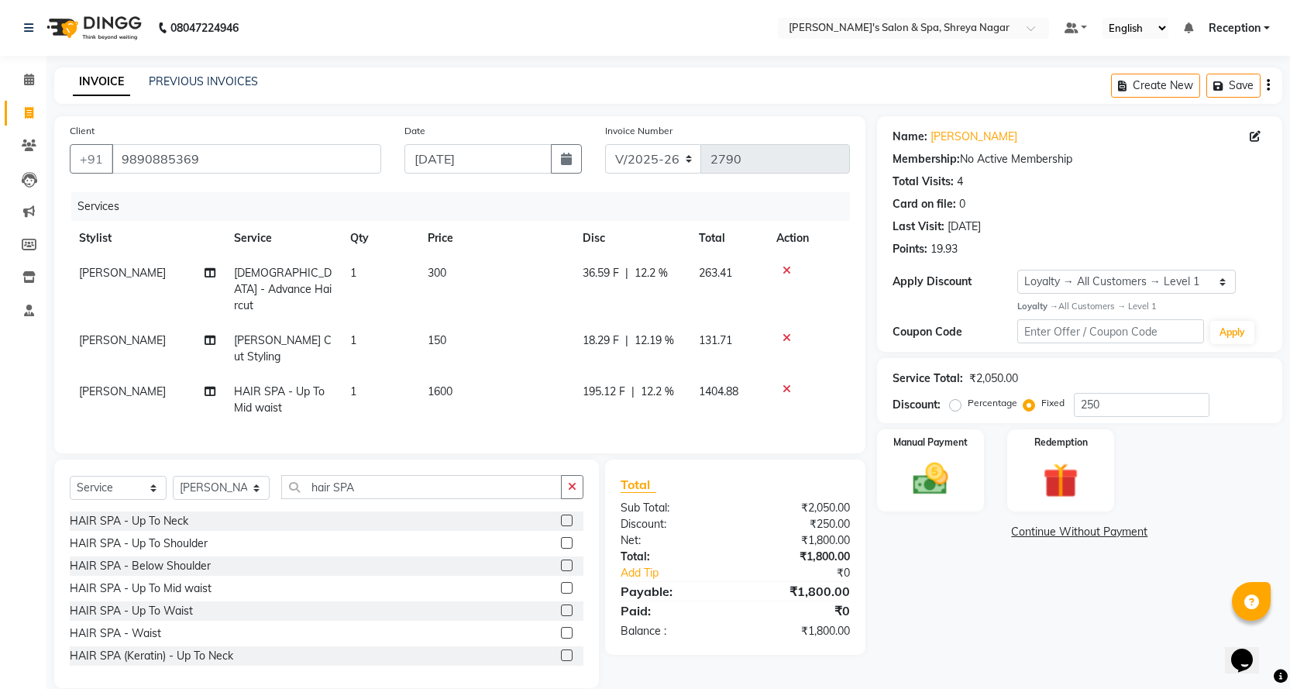
click at [1052, 666] on div "Name: [PERSON_NAME] Membership: No Active Membership Total Visits: 4 Card on fi…" at bounding box center [1085, 402] width 417 height 572
click at [938, 487] on img at bounding box center [930, 479] width 60 height 42
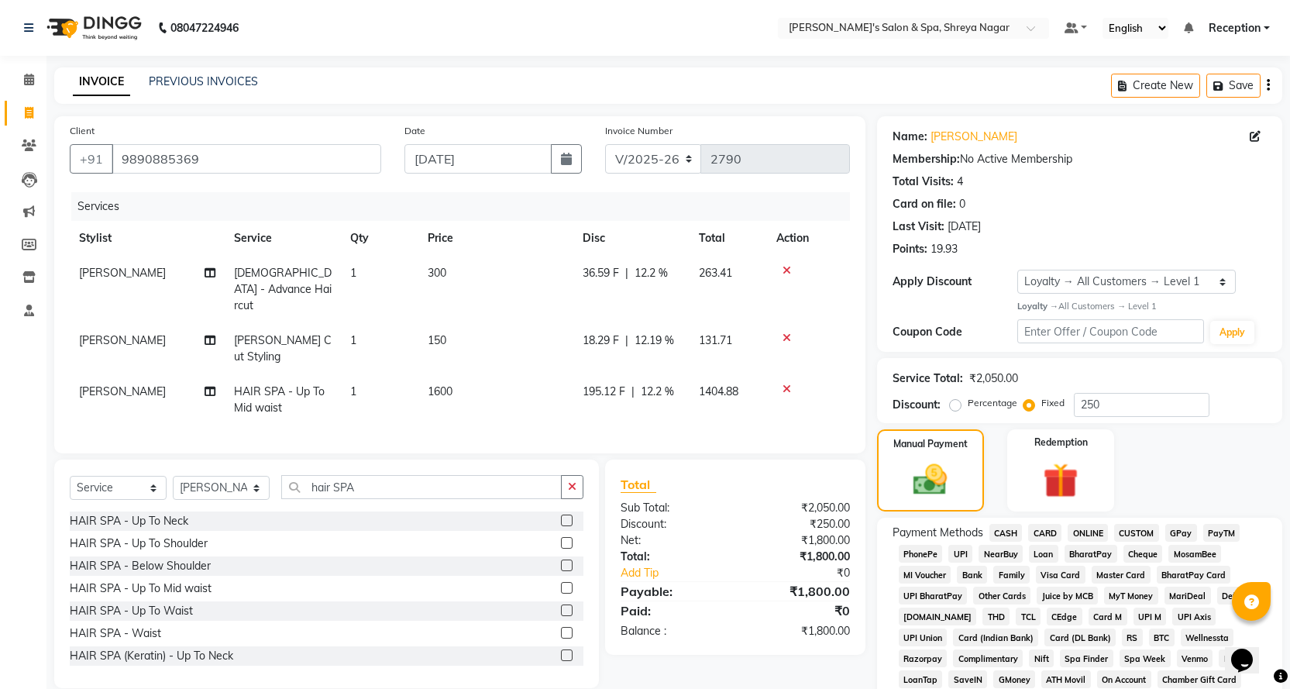
click at [98, 384] on span "[PERSON_NAME]" at bounding box center [122, 391] width 87 height 14
select select "67482"
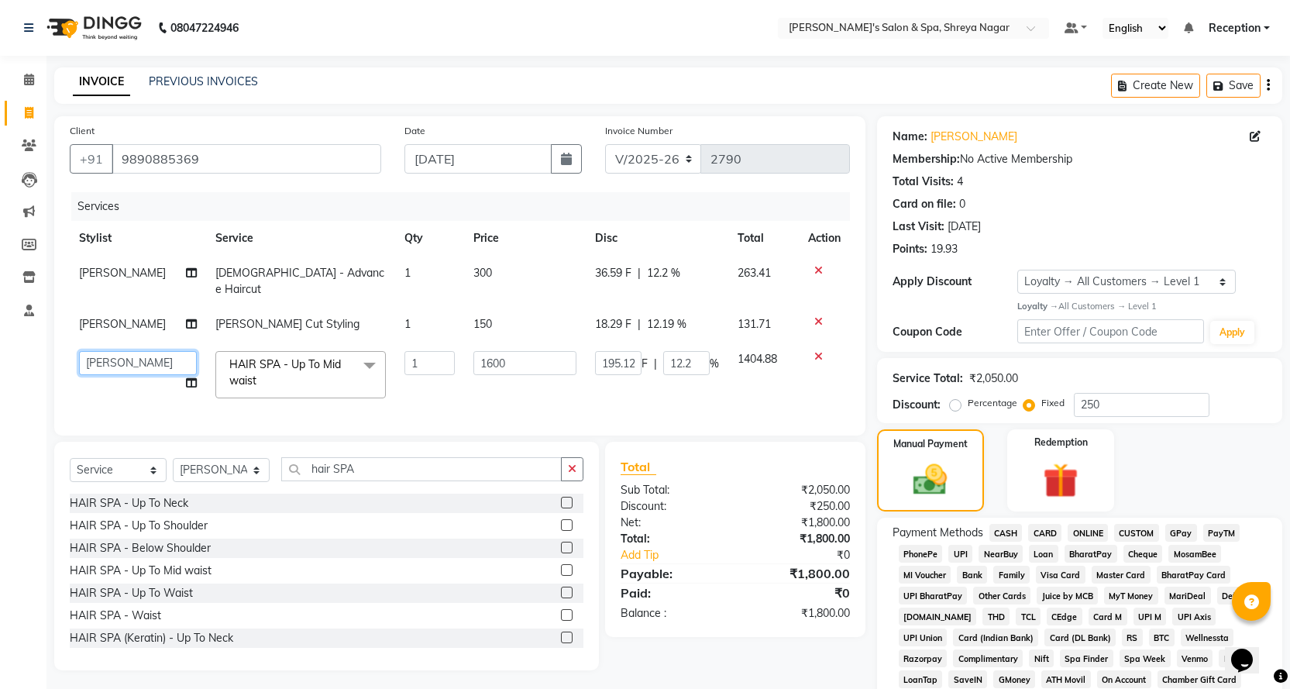
click at [116, 352] on select "[PERSON_NAME] [PERSON_NAME] [PERSON_NAME] Product Reception" at bounding box center [138, 363] width 118 height 24
select select "67480"
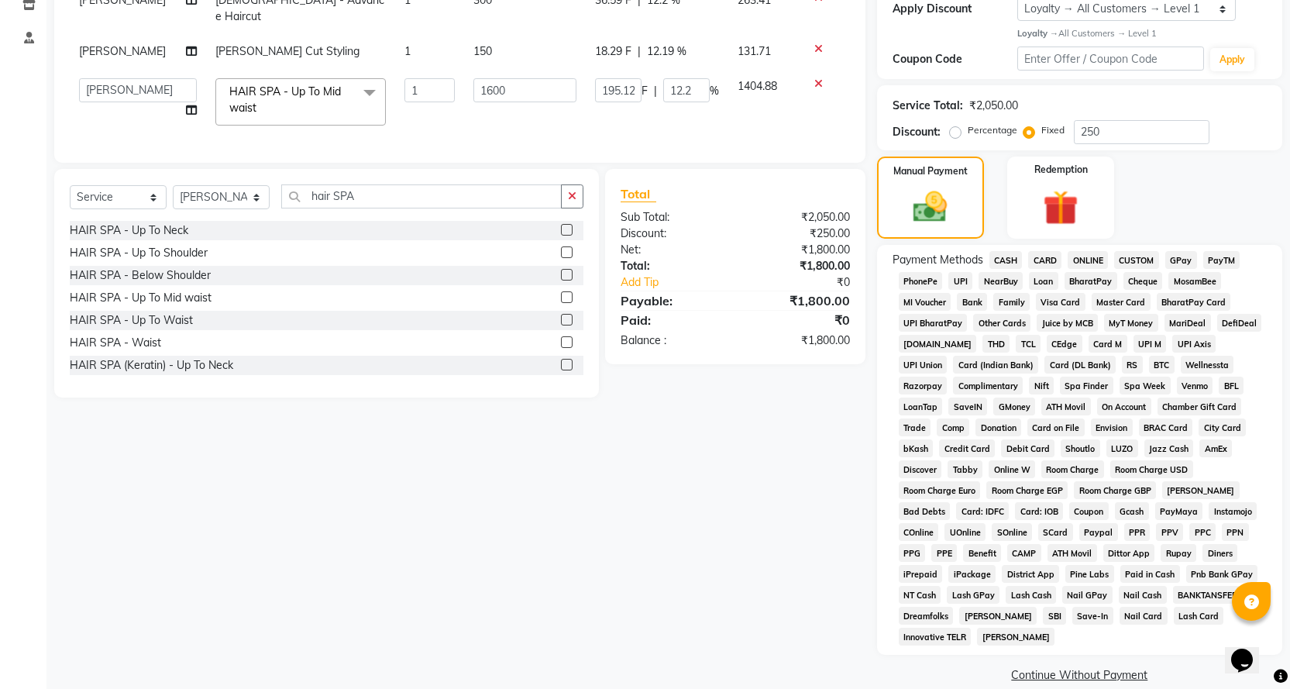
click at [1093, 260] on span "ONLINE" at bounding box center [1088, 260] width 40 height 18
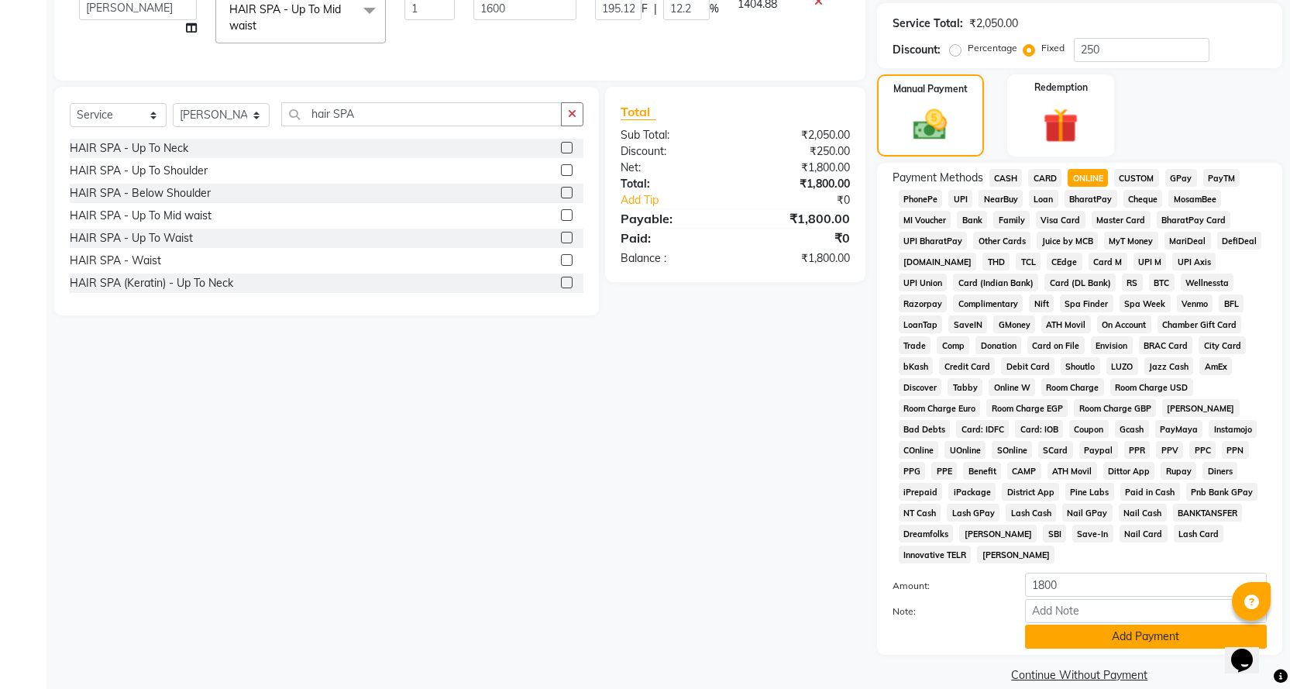
click at [1076, 625] on button "Add Payment" at bounding box center [1146, 637] width 242 height 24
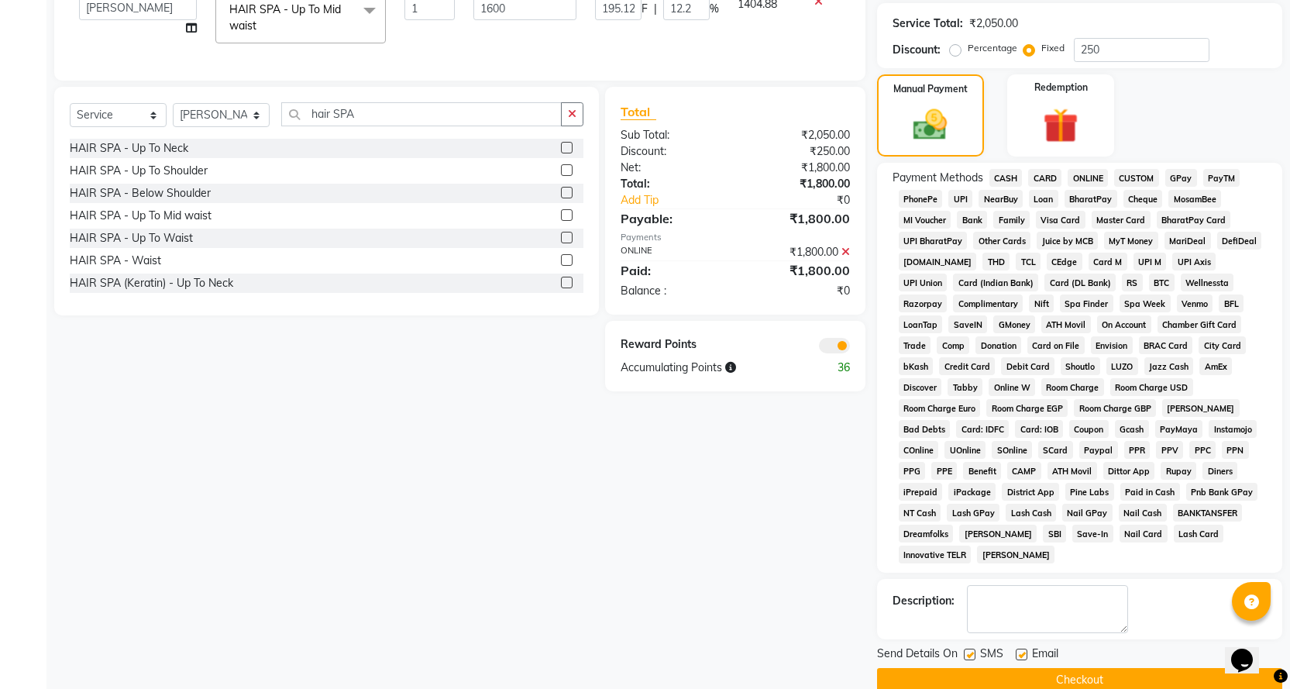
scroll to position [360, 0]
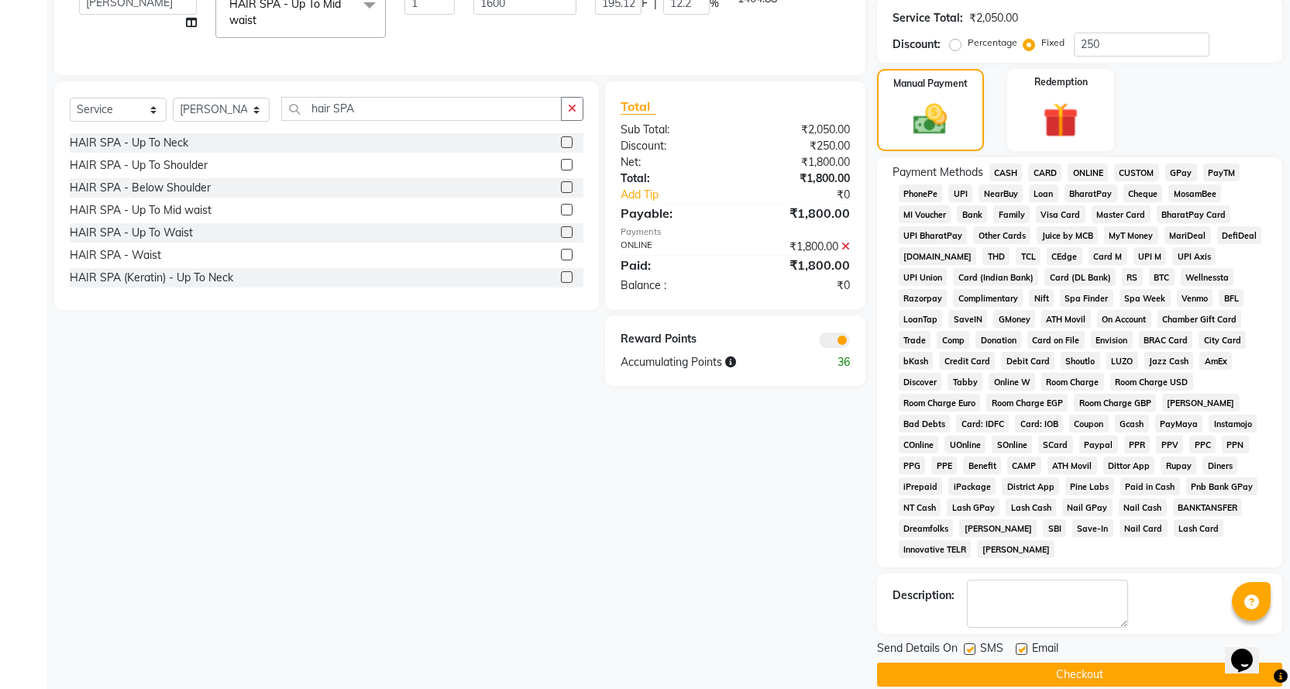
click at [1082, 662] on button "Checkout" at bounding box center [1079, 674] width 405 height 24
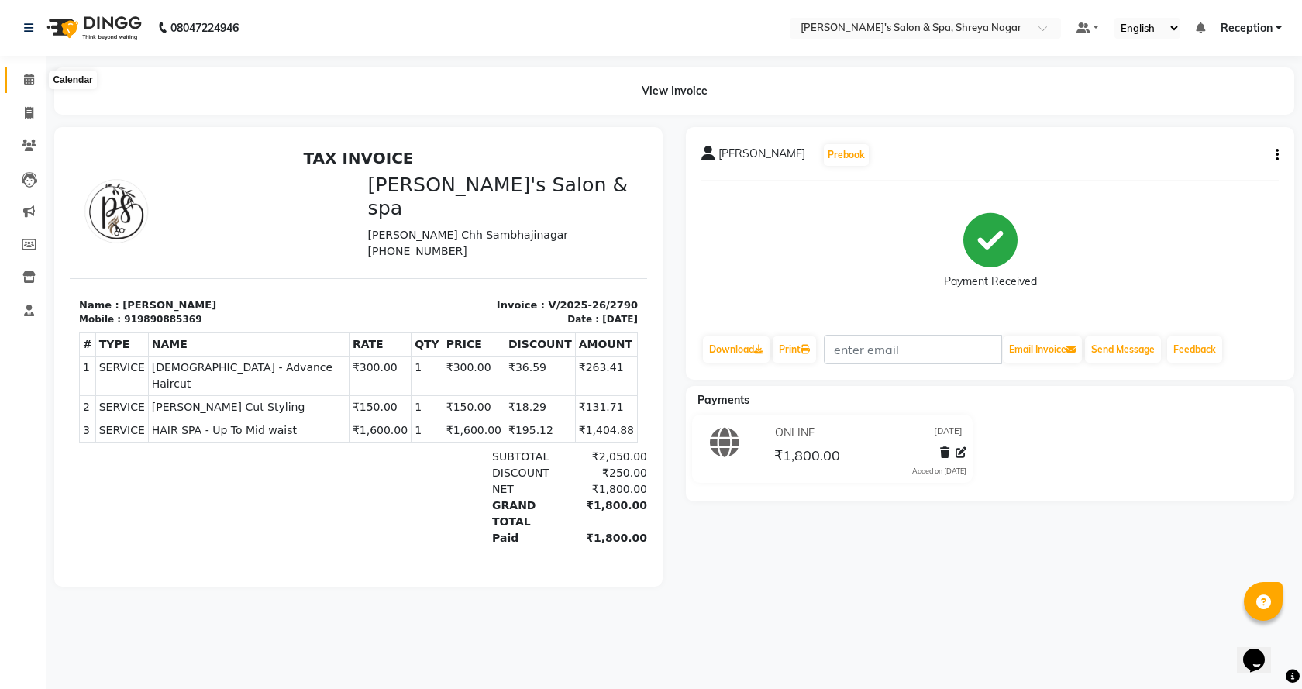
click at [22, 81] on span at bounding box center [28, 80] width 27 height 18
